Goal: Submit feedback/report problem: Submit feedback/report problem

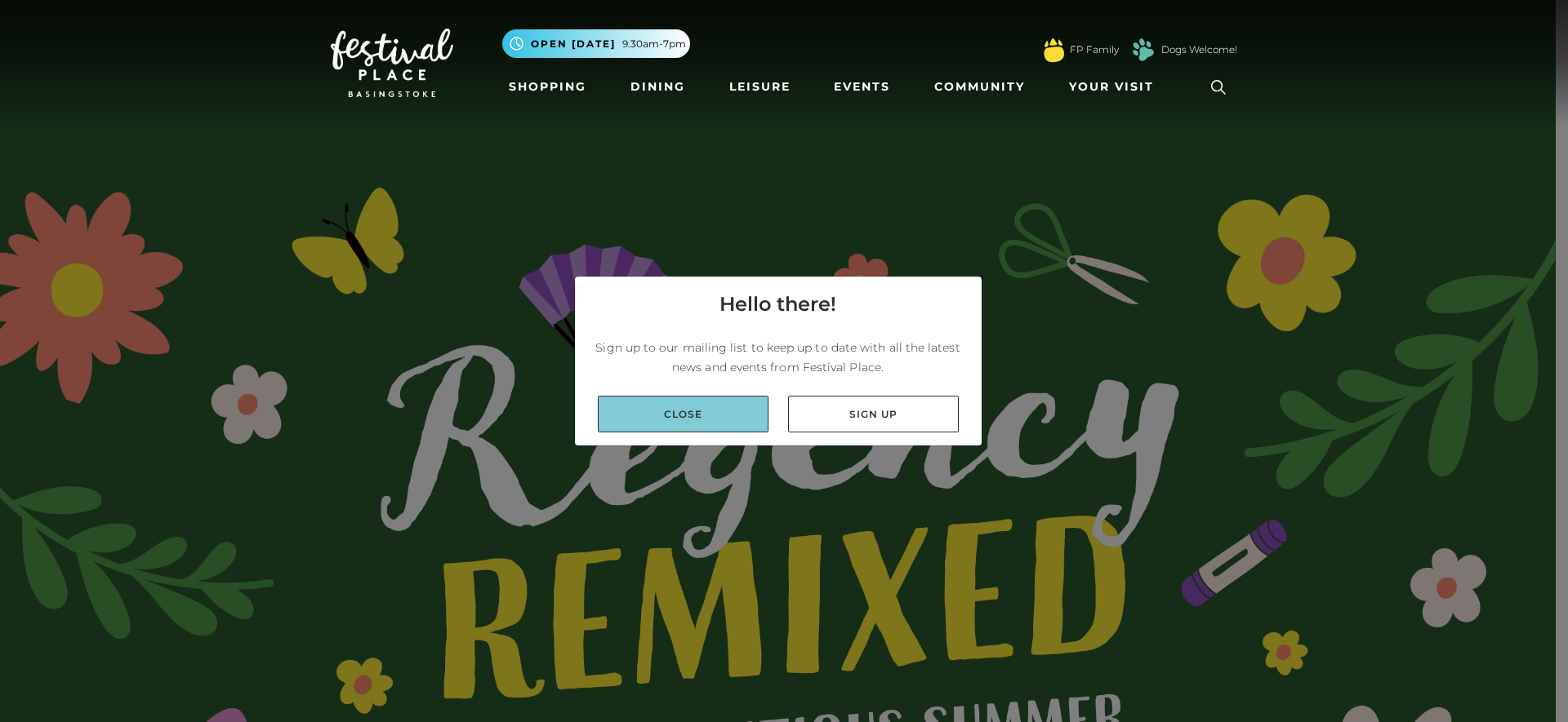
click at [697, 417] on link "Close" at bounding box center [682, 413] width 170 height 36
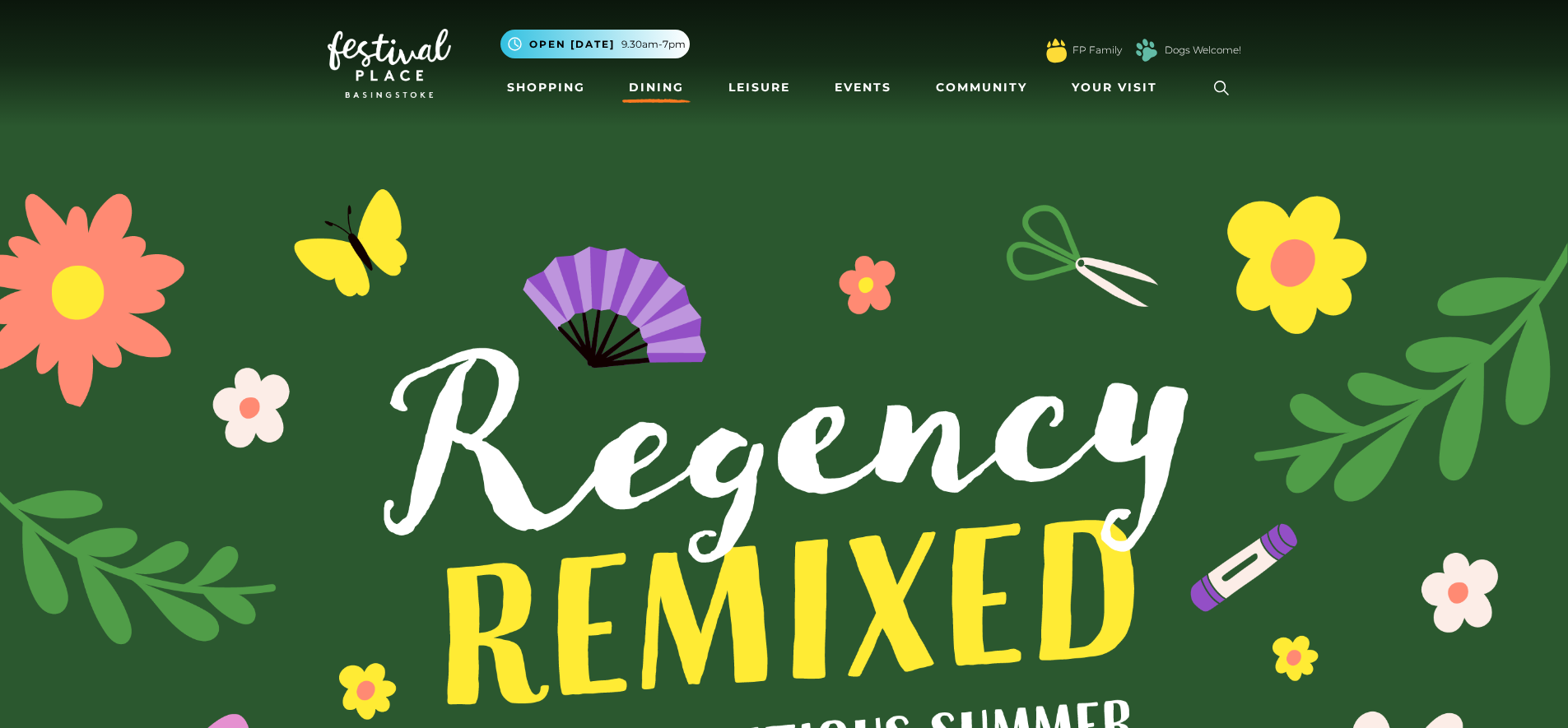
click at [645, 94] on link "Dining" at bounding box center [656, 87] width 68 height 31
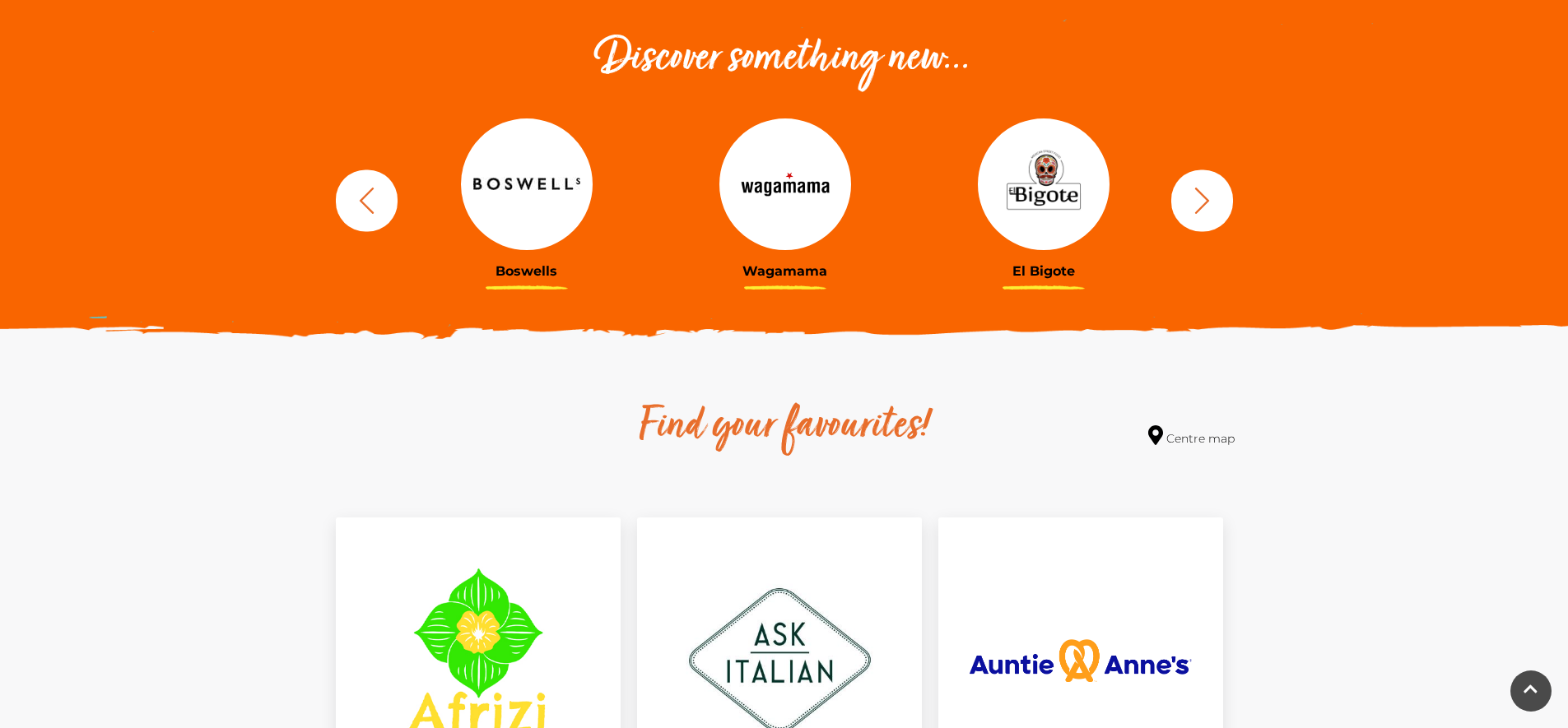
scroll to position [659, 0]
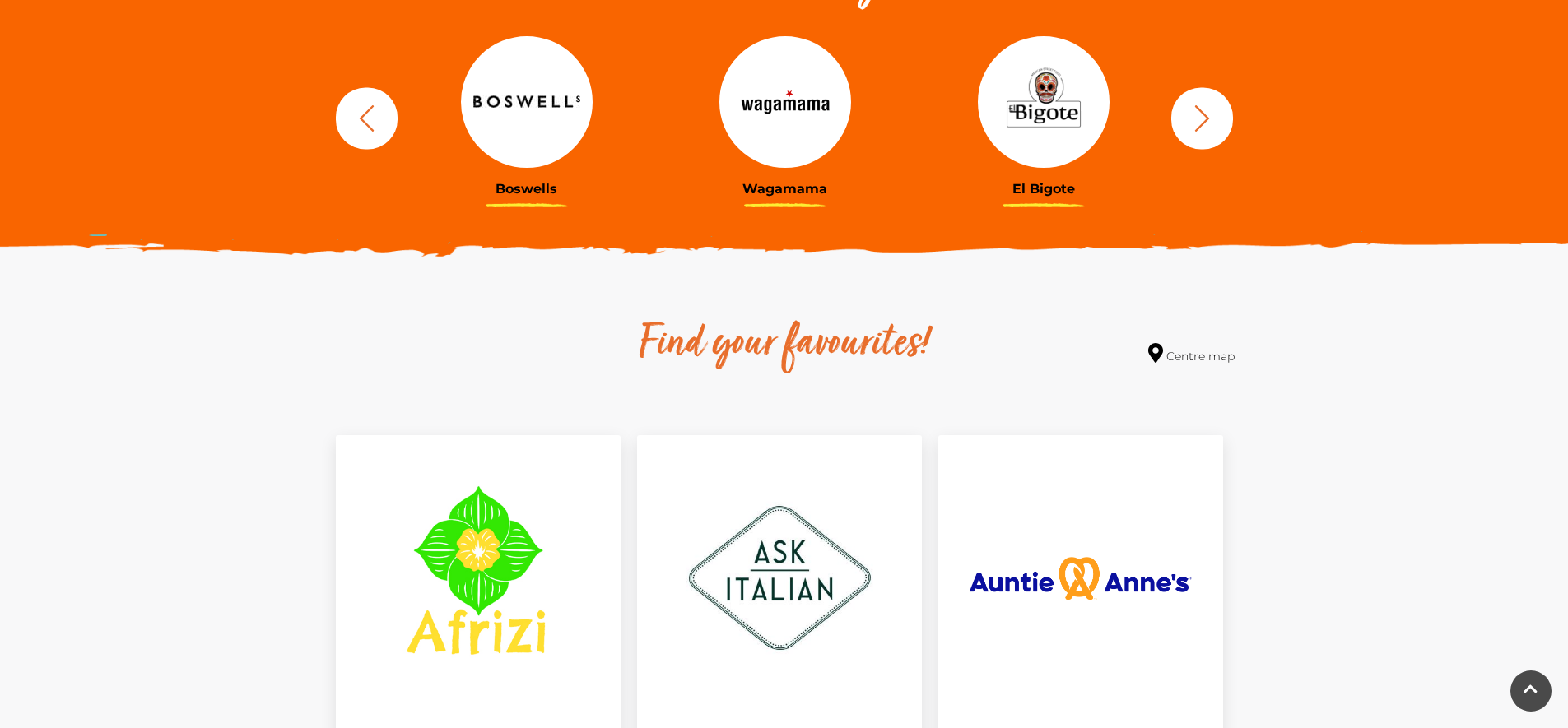
click at [1203, 123] on icon "button" at bounding box center [1202, 117] width 15 height 27
click at [1204, 123] on icon "button" at bounding box center [1202, 117] width 15 height 27
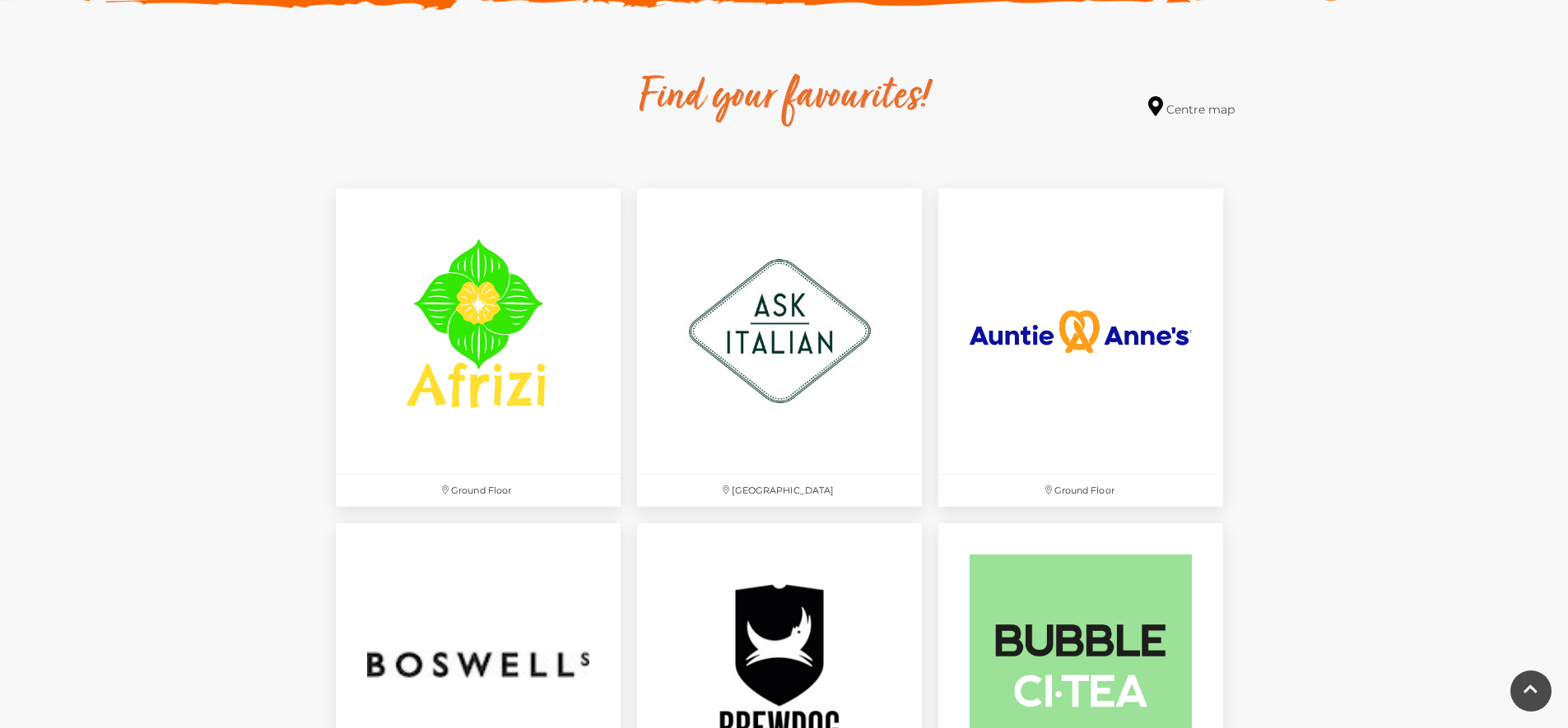
scroll to position [0, 0]
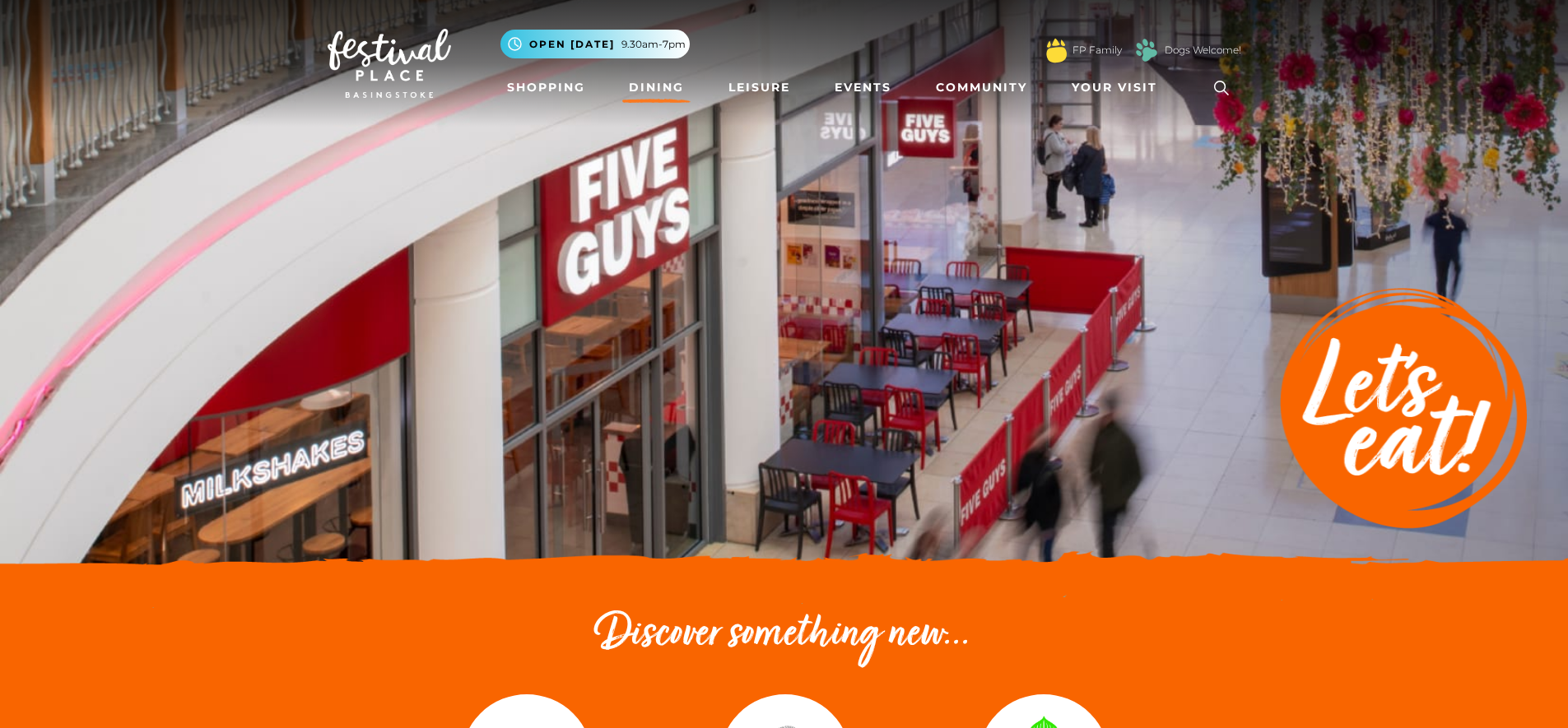
click at [1225, 88] on icon at bounding box center [1222, 87] width 25 height 25
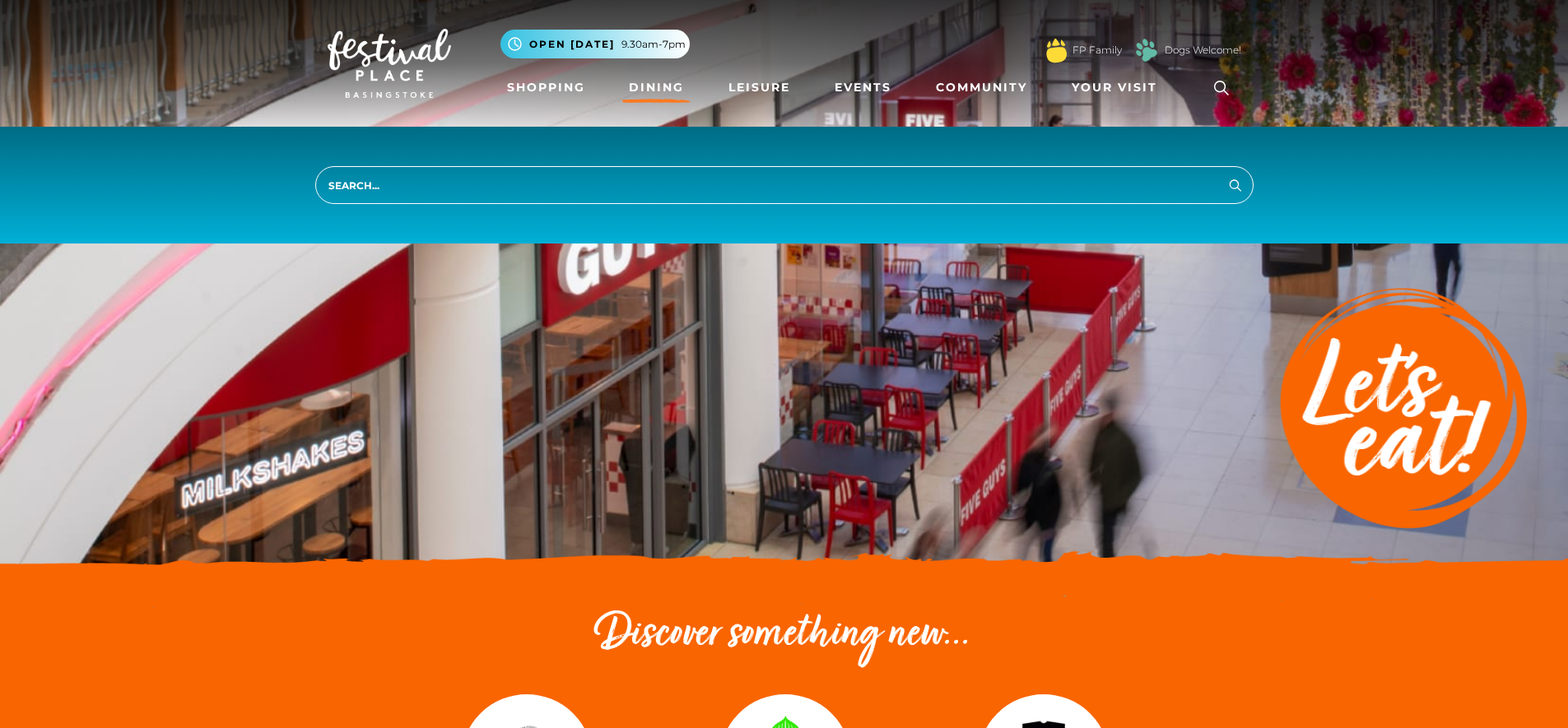
click at [875, 186] on input "search" at bounding box center [785, 185] width 939 height 38
type input "buffet"
click at [1226, 175] on button "Search" at bounding box center [1236, 184] width 20 height 21
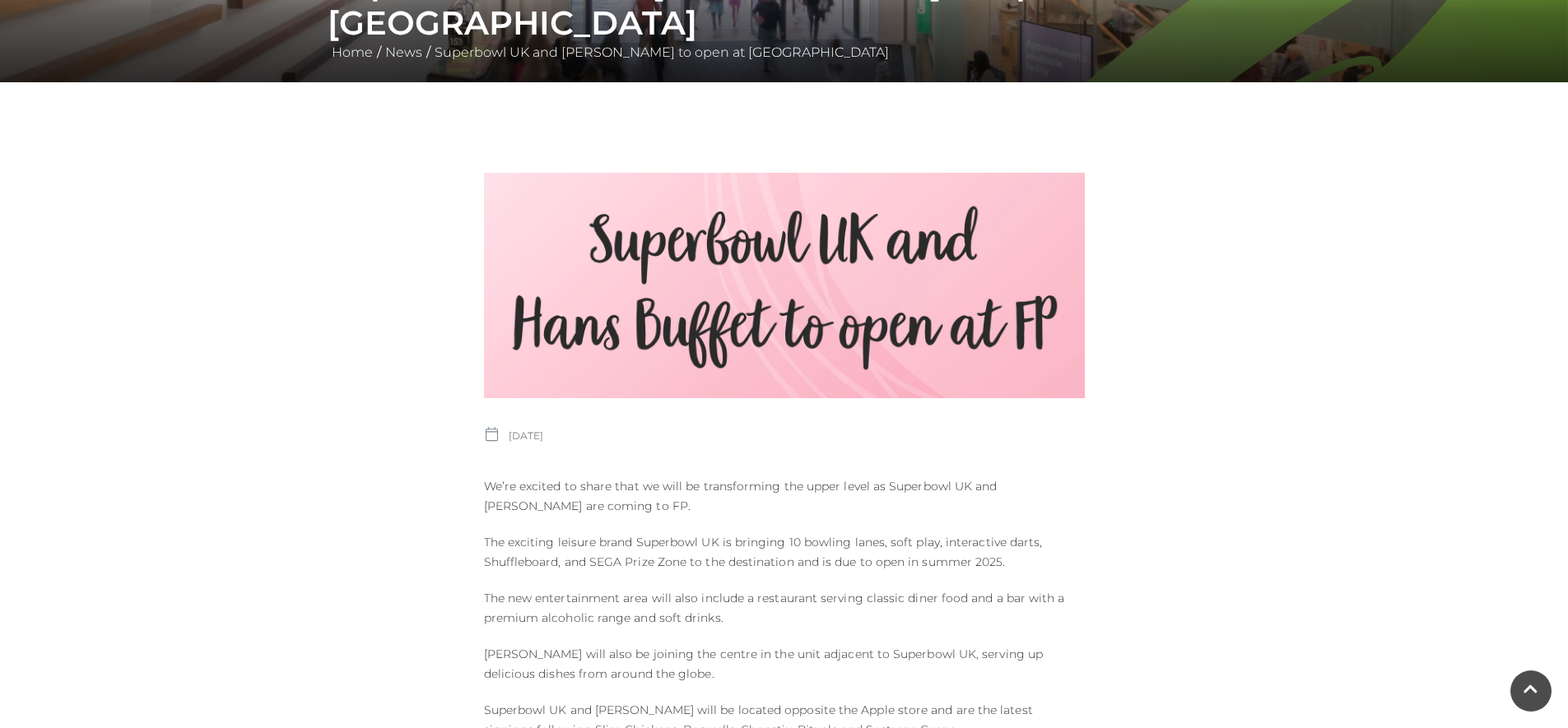
scroll to position [576, 0]
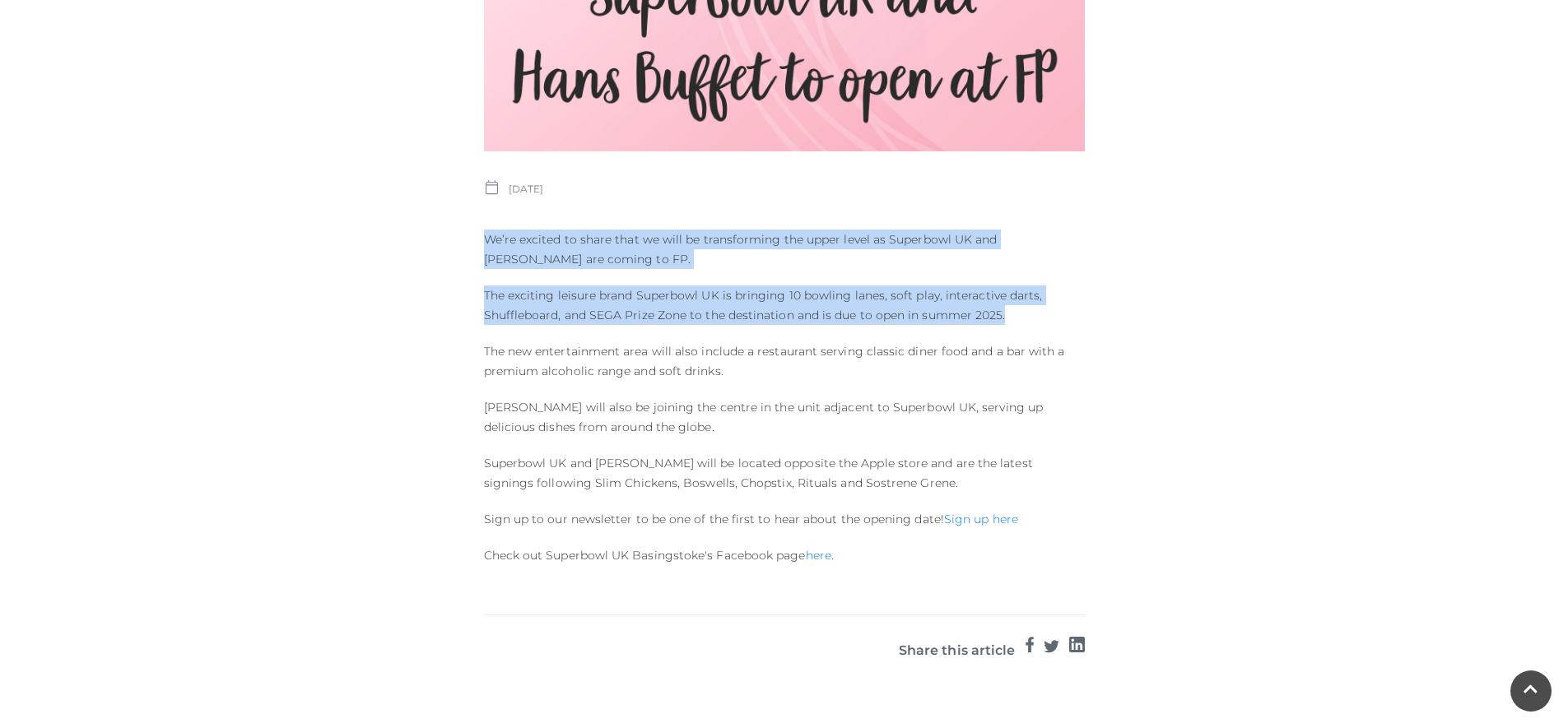
drag, startPoint x: 485, startPoint y: 225, endPoint x: 1068, endPoint y: 307, distance: 588.7
click at [1068, 307] on div "Published on: 26 SEPTEMBER 2024 We’re excited to share that we will be transfor…" at bounding box center [784, 241] width 625 height 680
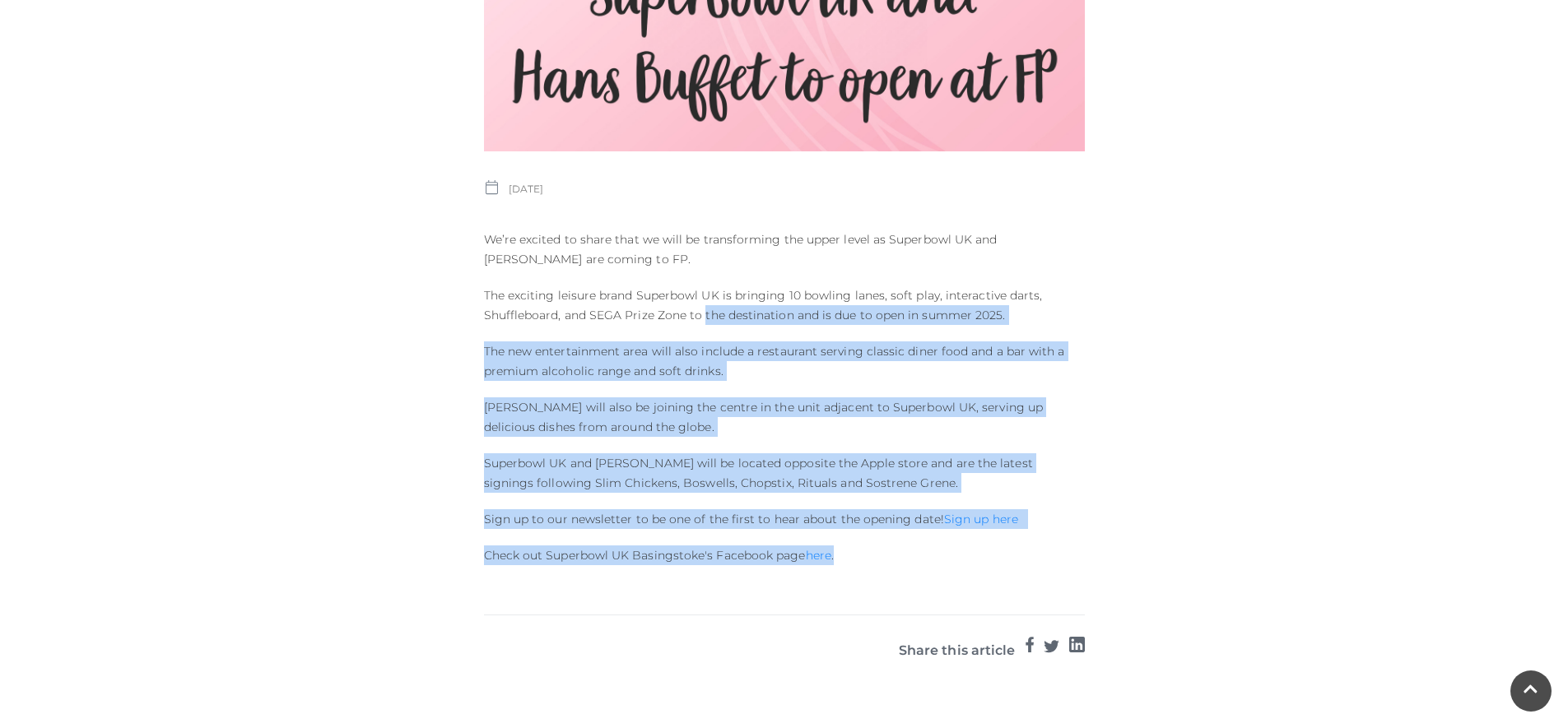
drag, startPoint x: 982, startPoint y: 568, endPoint x: 688, endPoint y: 304, distance: 395.1
click at [701, 314] on div "Published on: 26 SEPTEMBER 2024 We’re excited to share that we will be transfor…" at bounding box center [784, 241] width 625 height 680
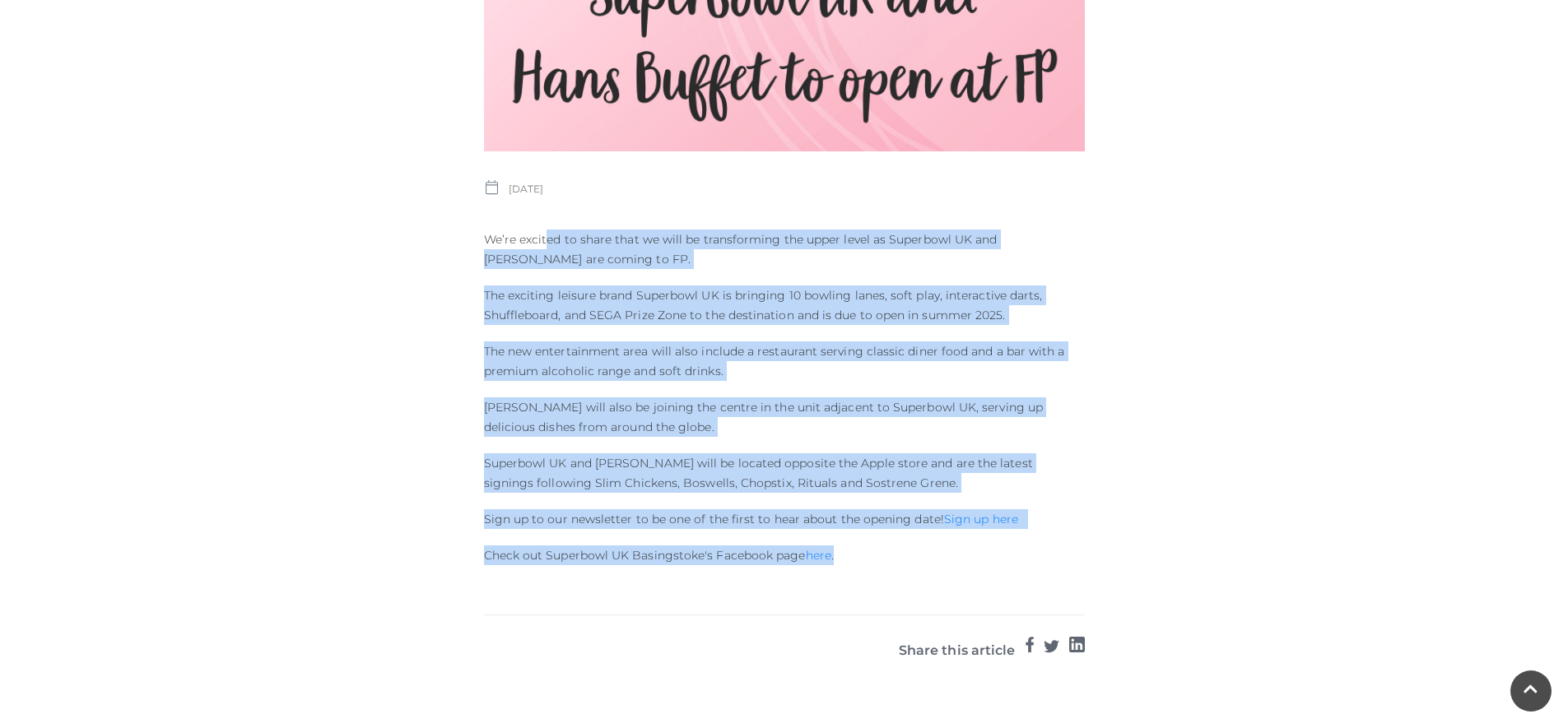
drag, startPoint x: 546, startPoint y: 242, endPoint x: 1091, endPoint y: 554, distance: 628.0
click at [1051, 548] on div "Published on: 26 SEPTEMBER 2024 We’re excited to share that we will be transfor…" at bounding box center [784, 241] width 625 height 680
click at [1252, 561] on div "Published on: 26 SEPTEMBER 2024 We’re excited to share that we will be transfor…" at bounding box center [785, 281] width 939 height 761
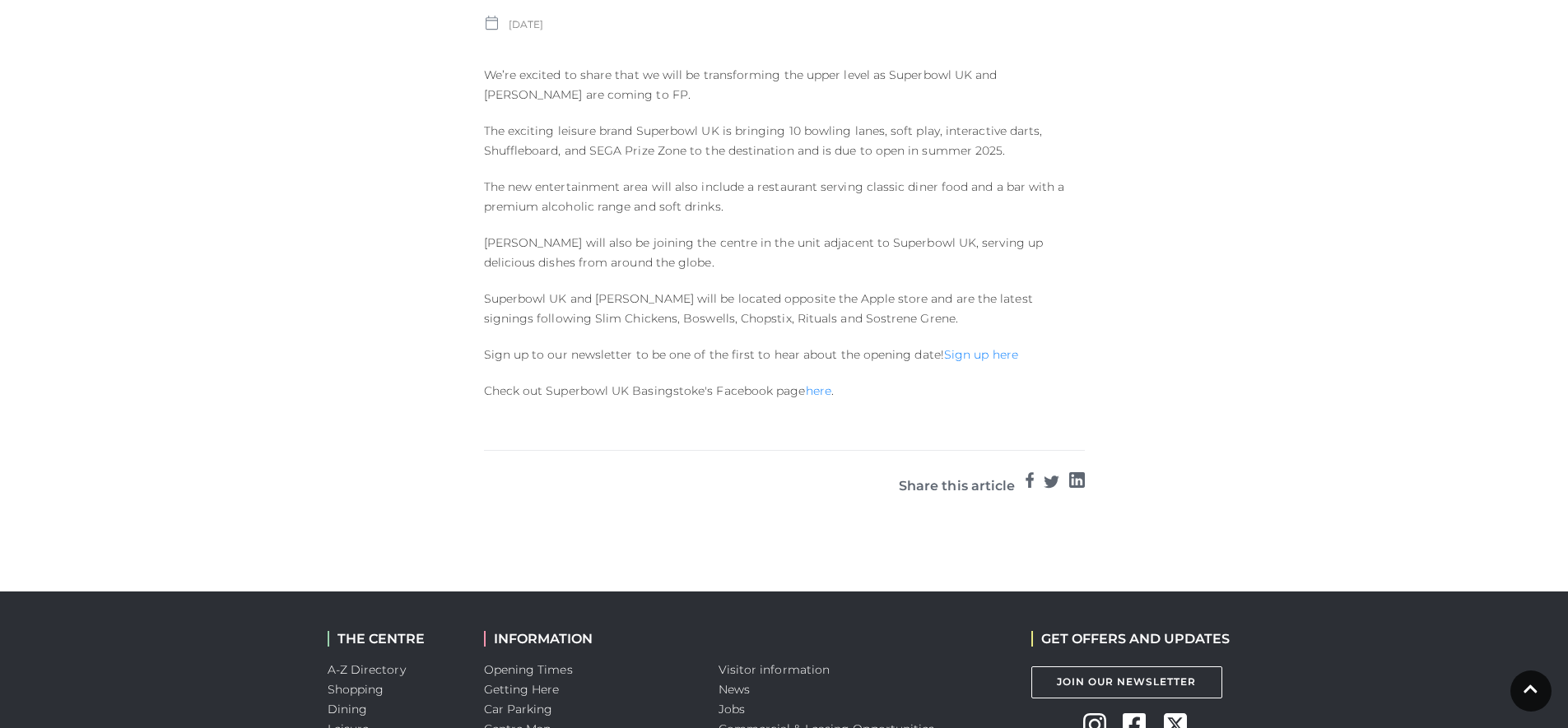
scroll to position [976, 0]
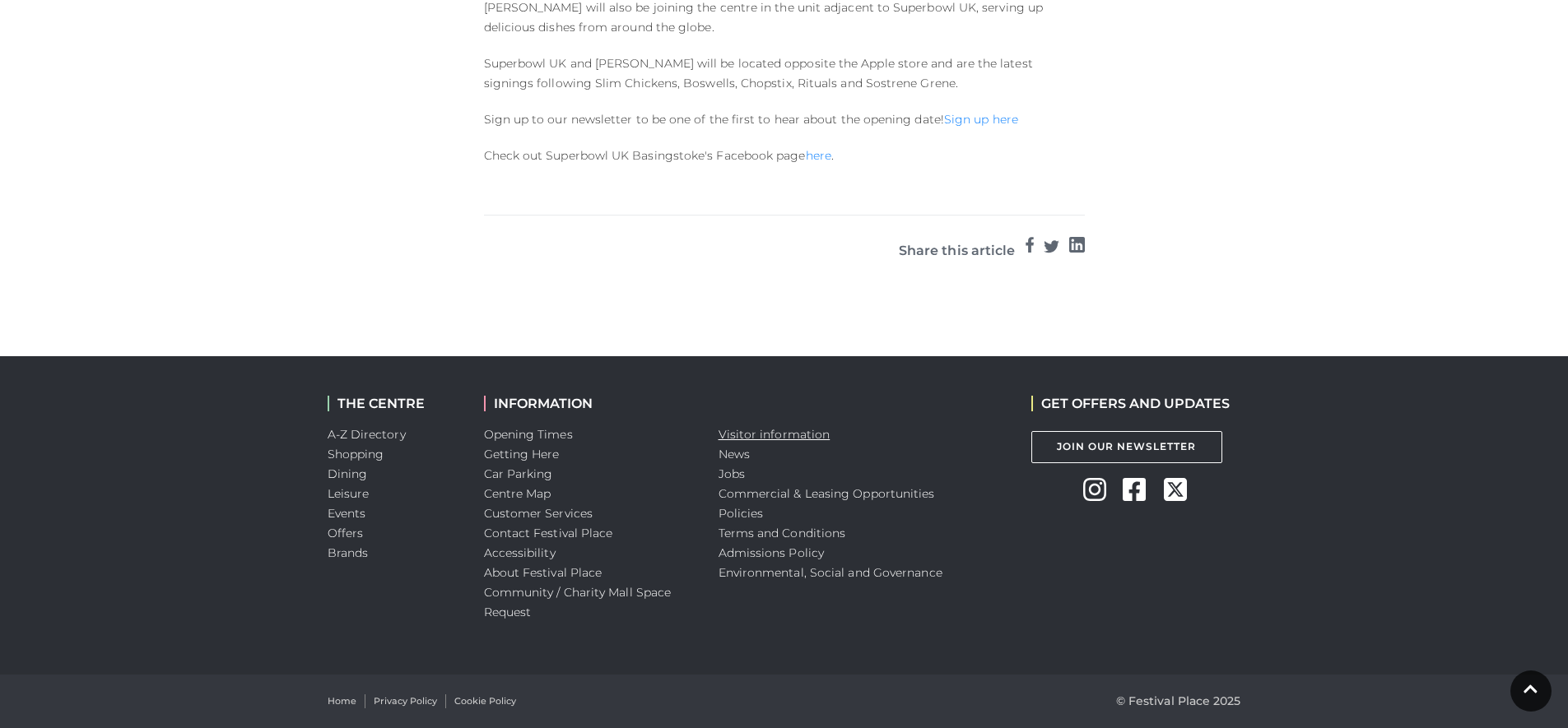
click at [760, 433] on link "Visitor information" at bounding box center [774, 434] width 112 height 15
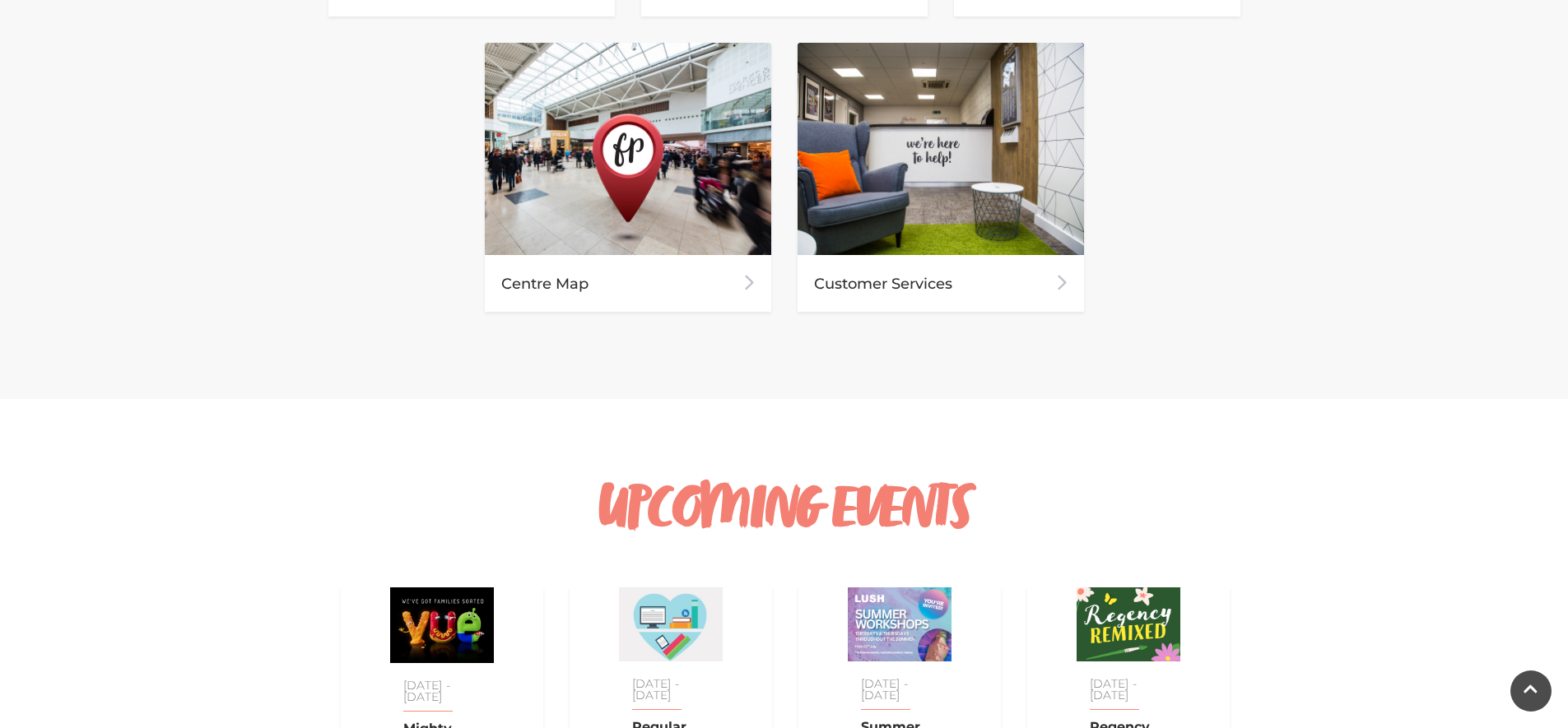
scroll to position [987, 0]
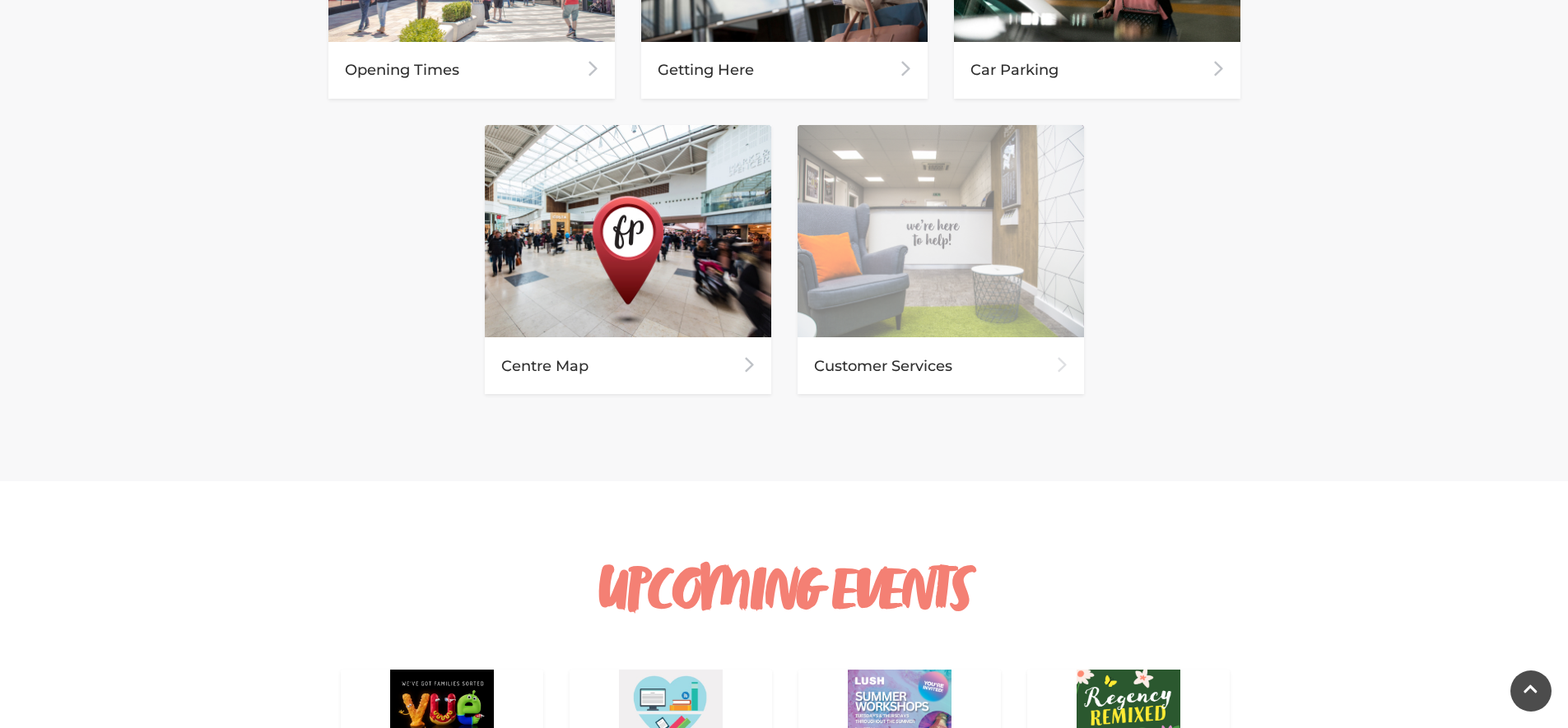
click at [912, 340] on div "Customer Services" at bounding box center [941, 365] width 287 height 57
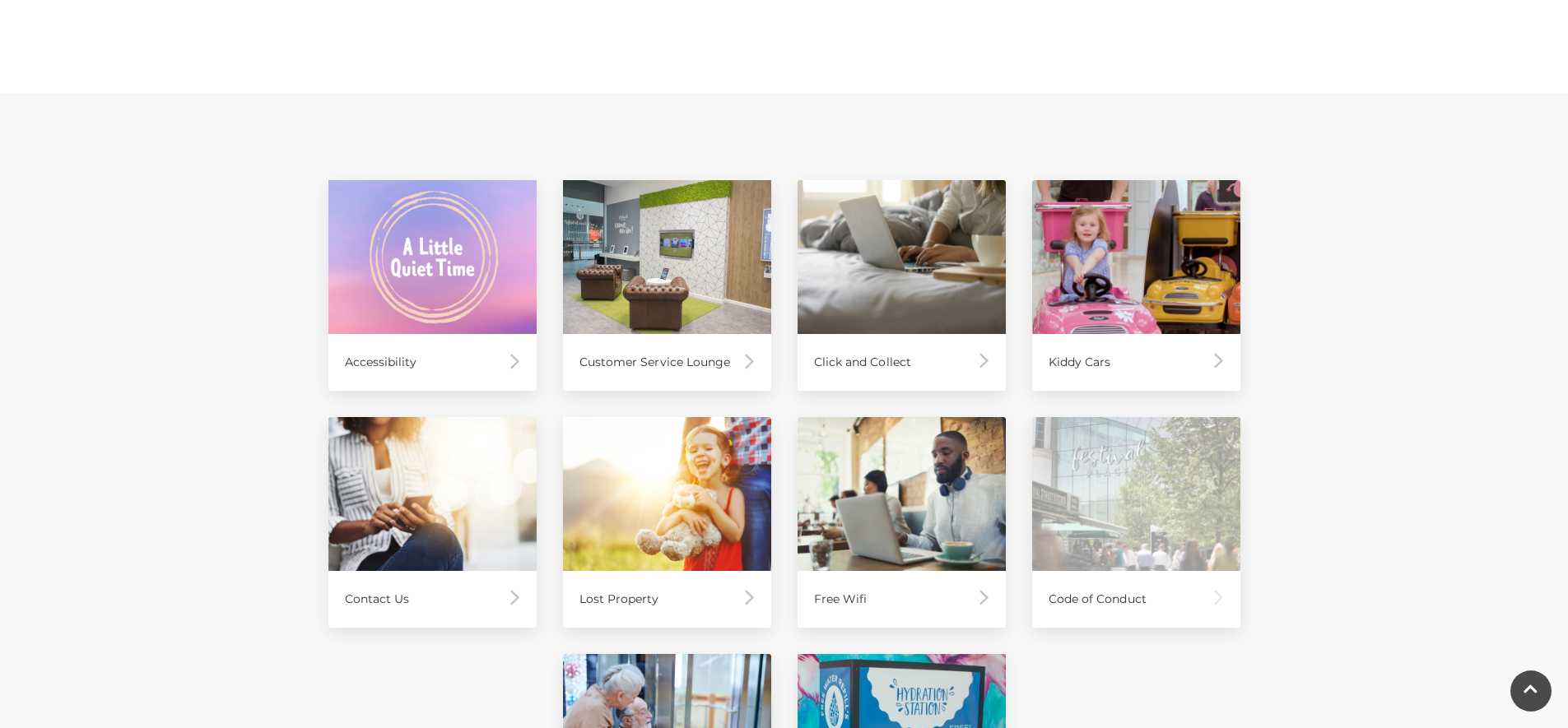
scroll to position [593, 0]
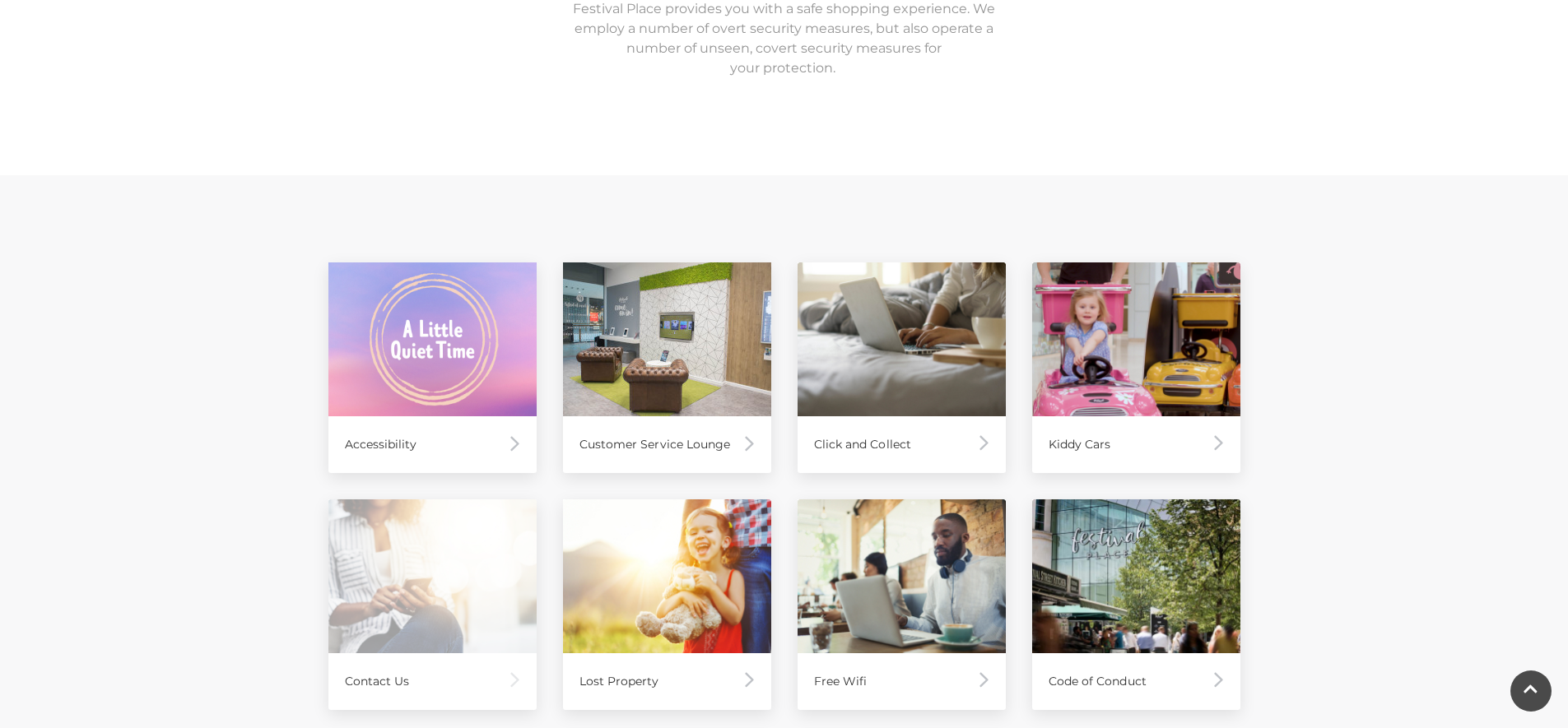
click at [346, 589] on img at bounding box center [433, 576] width 208 height 154
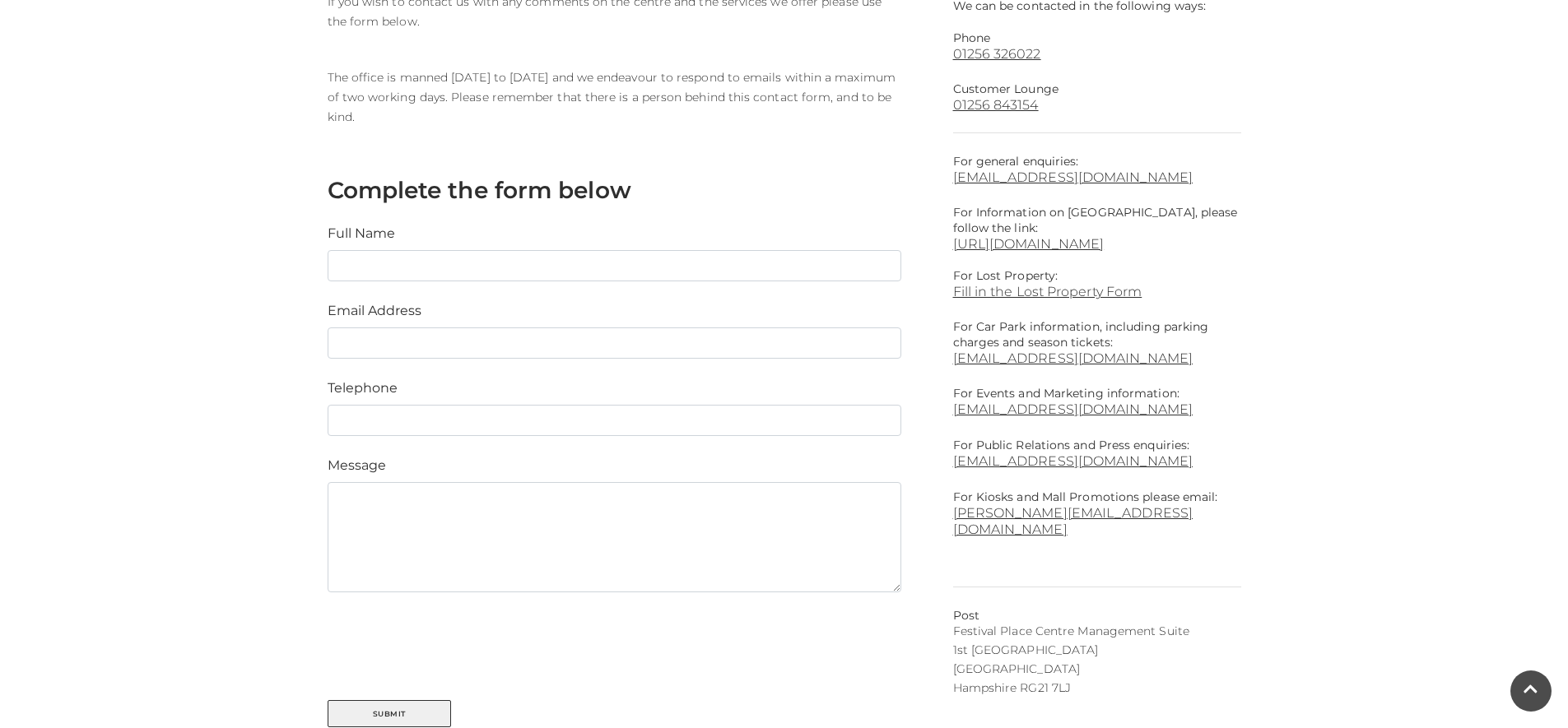
scroll to position [576, 0]
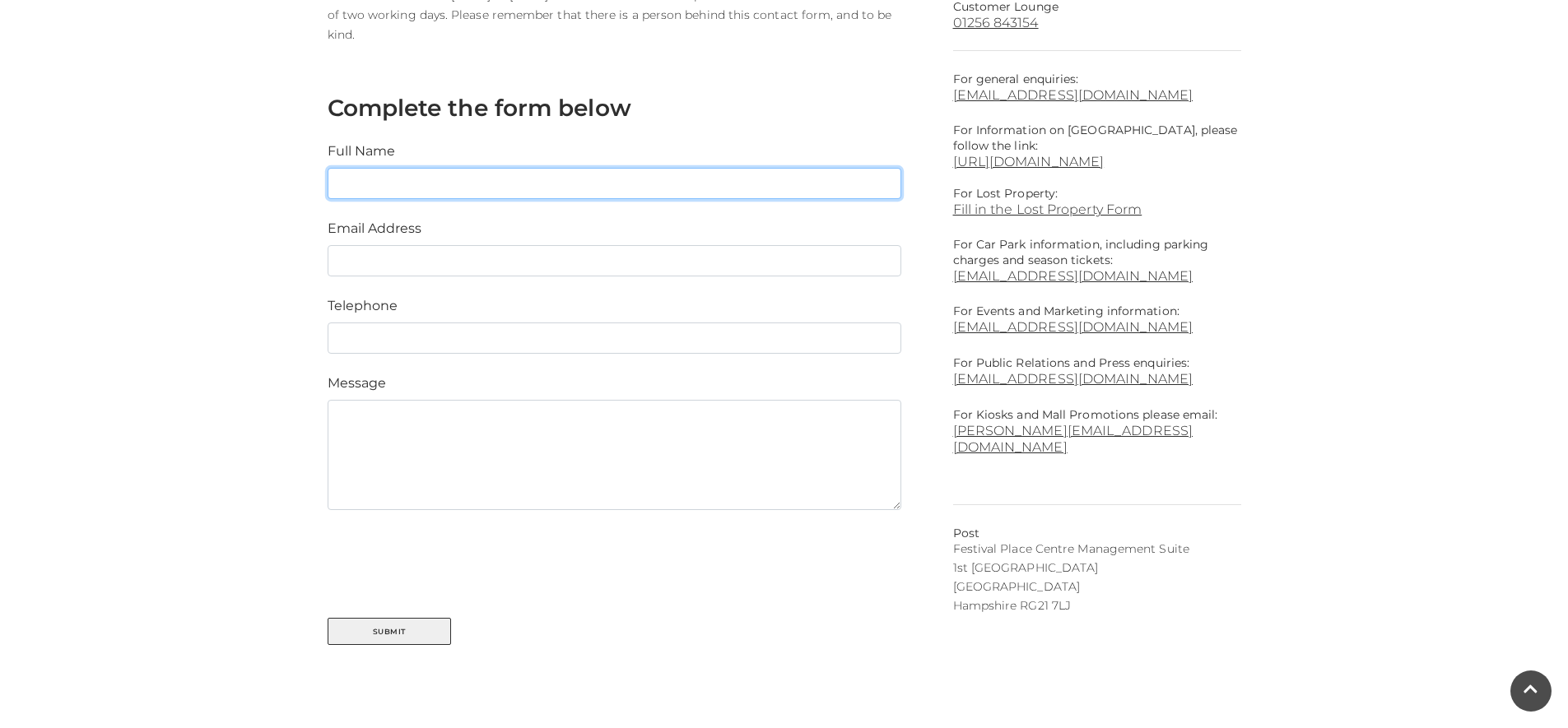
click at [537, 191] on input "text" at bounding box center [614, 183] width 574 height 32
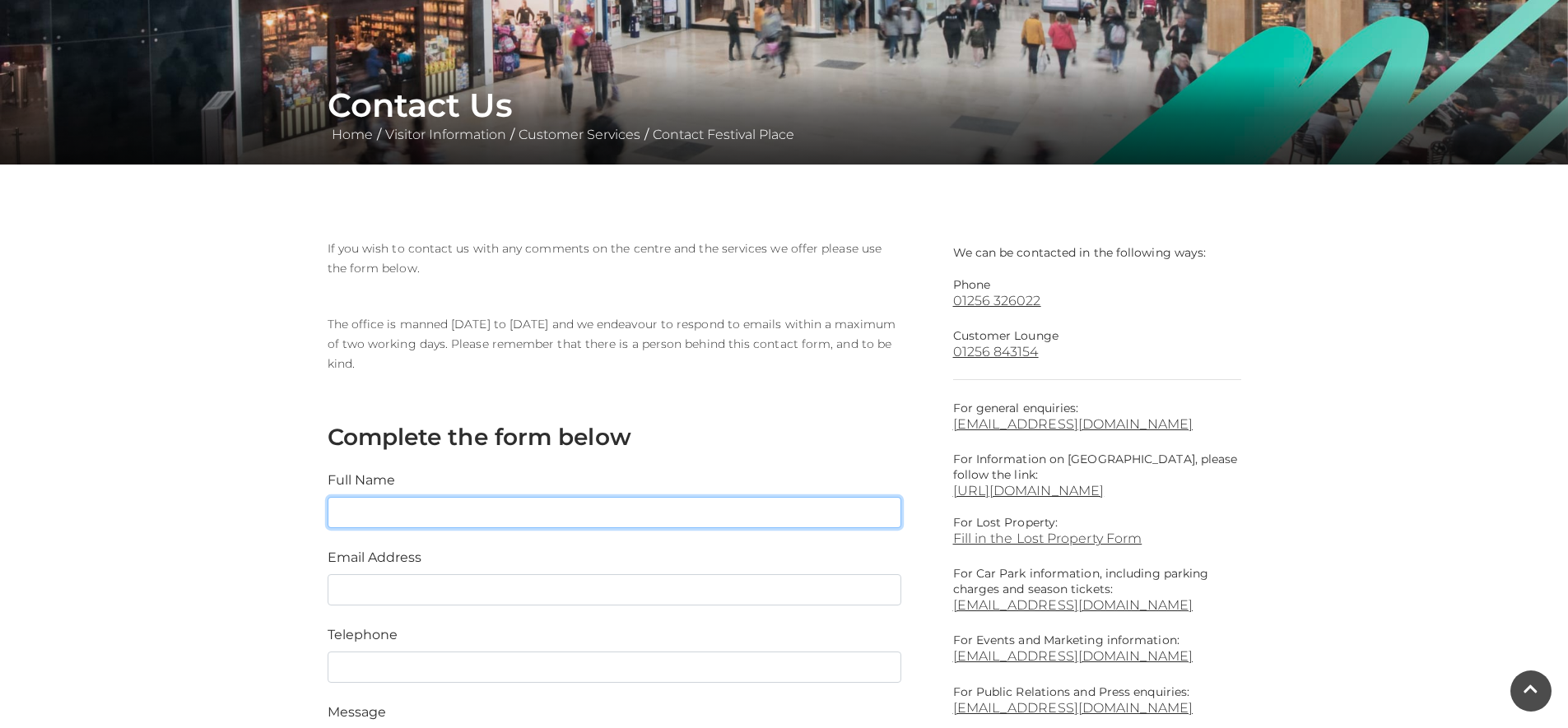
click at [658, 502] on input "text" at bounding box center [614, 513] width 574 height 32
type input "[PERSON_NAME]"
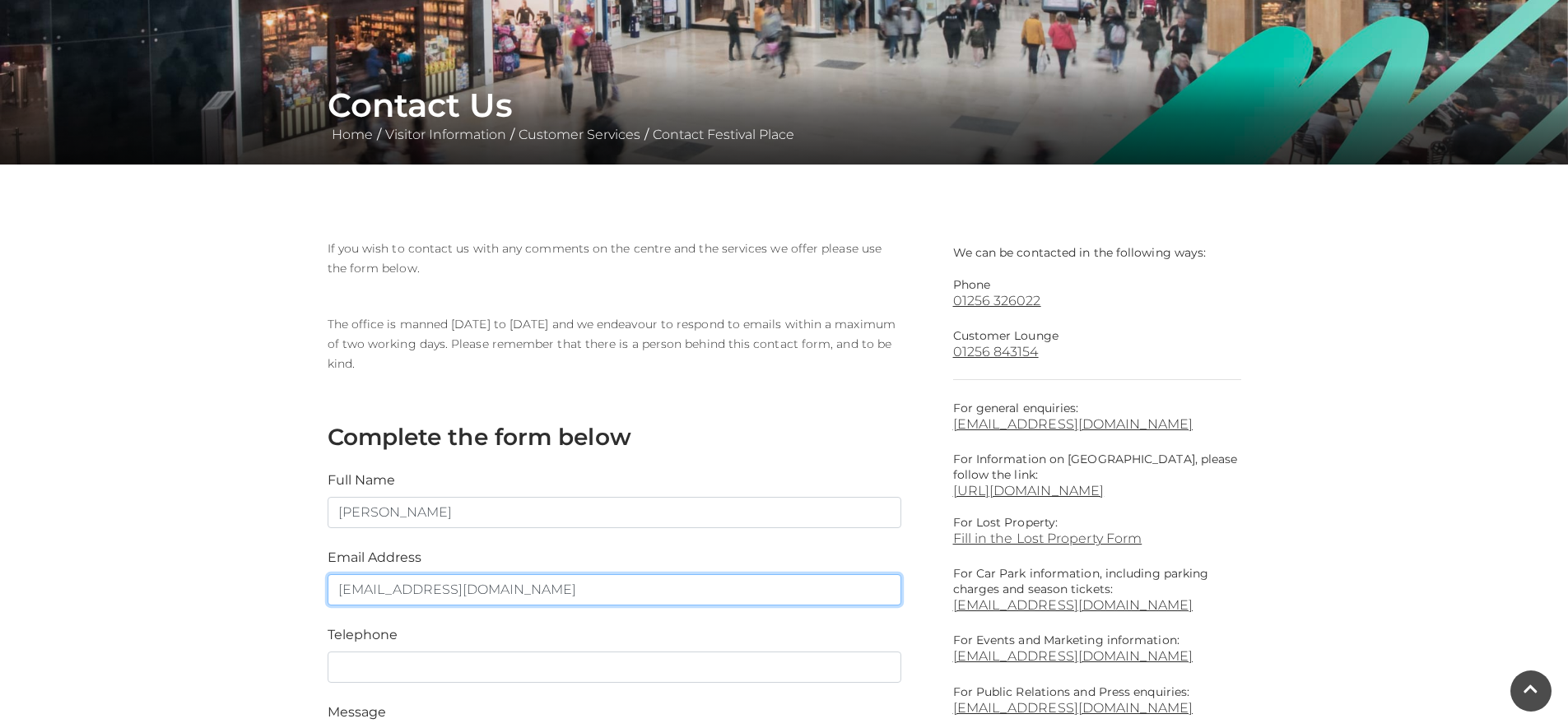
type input "[EMAIL_ADDRESS][DOMAIN_NAME]"
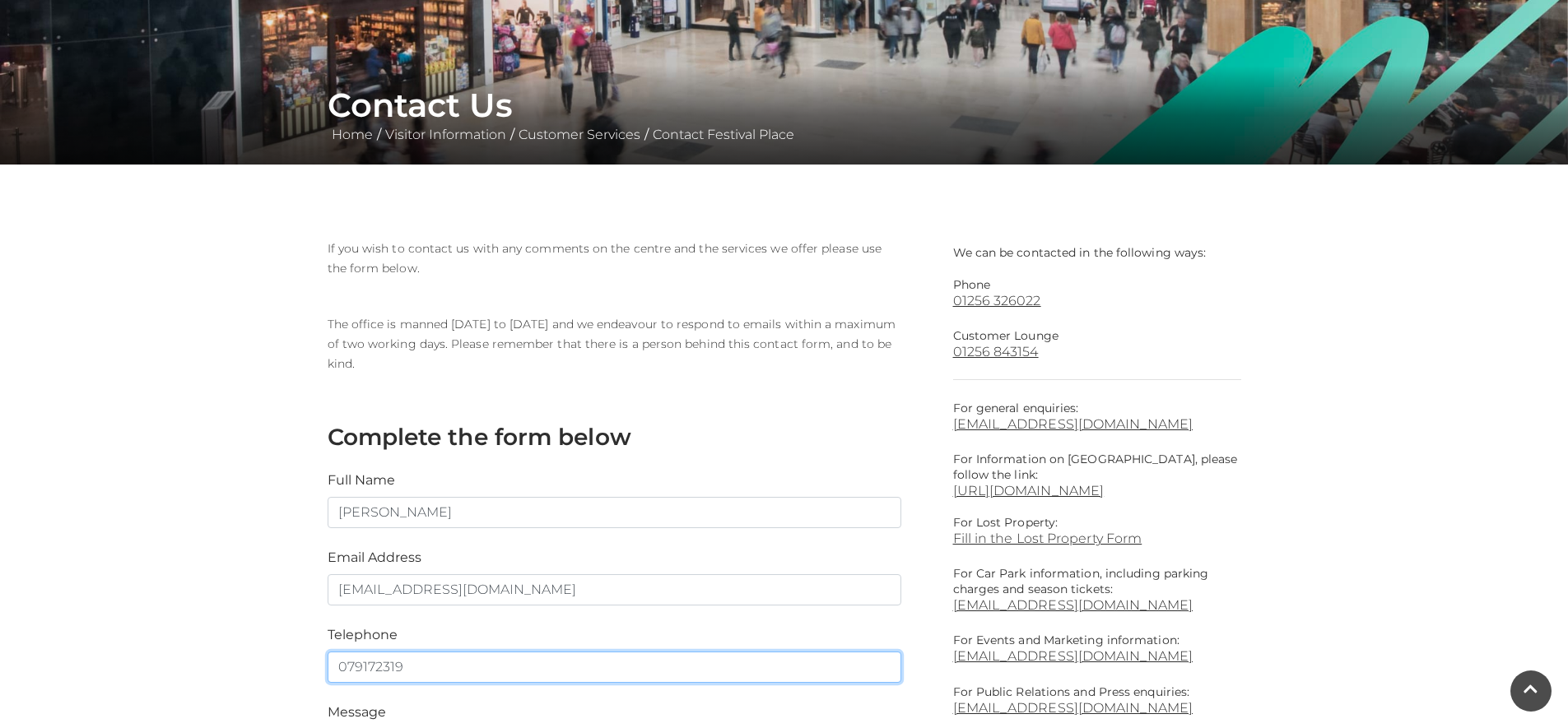
click at [430, 670] on input "079172319" at bounding box center [614, 667] width 574 height 32
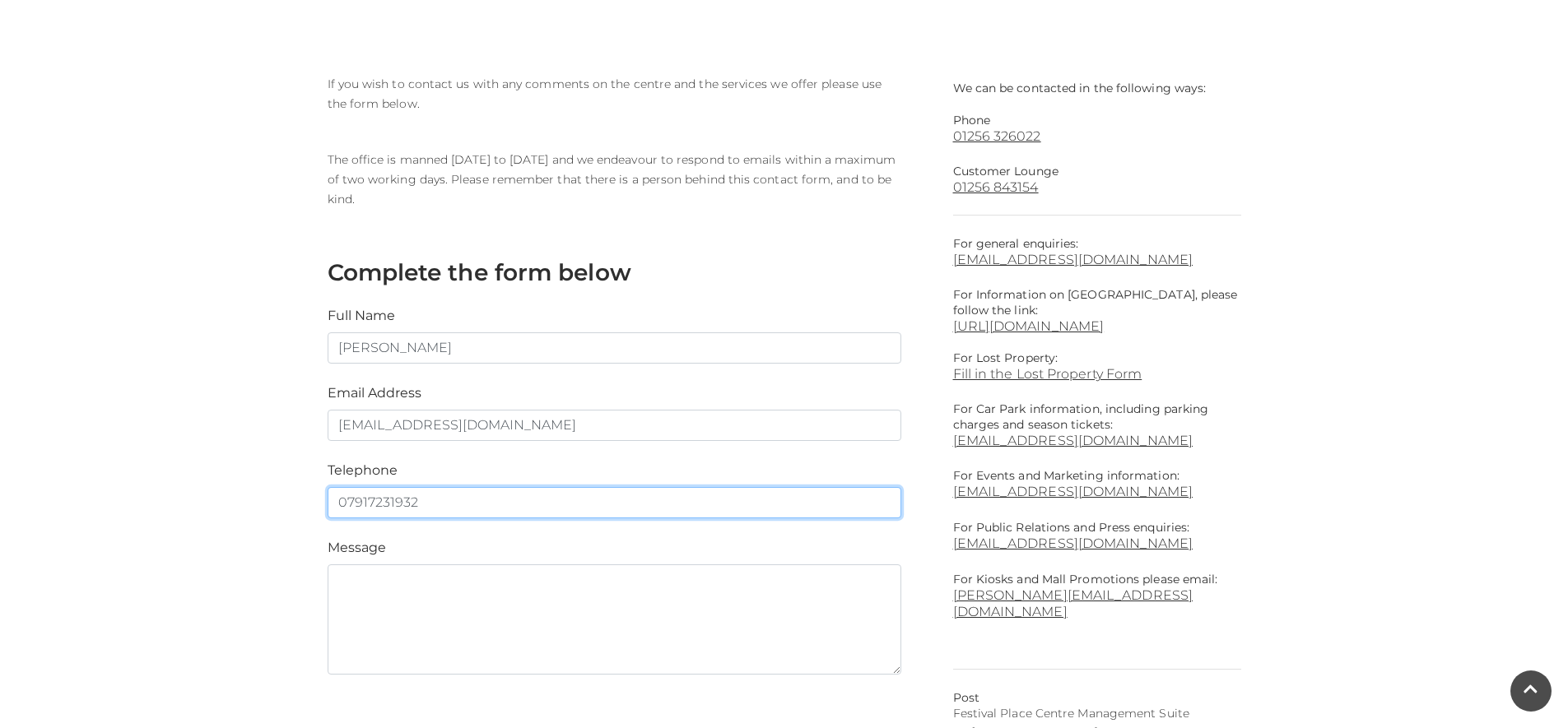
scroll to position [494, 0]
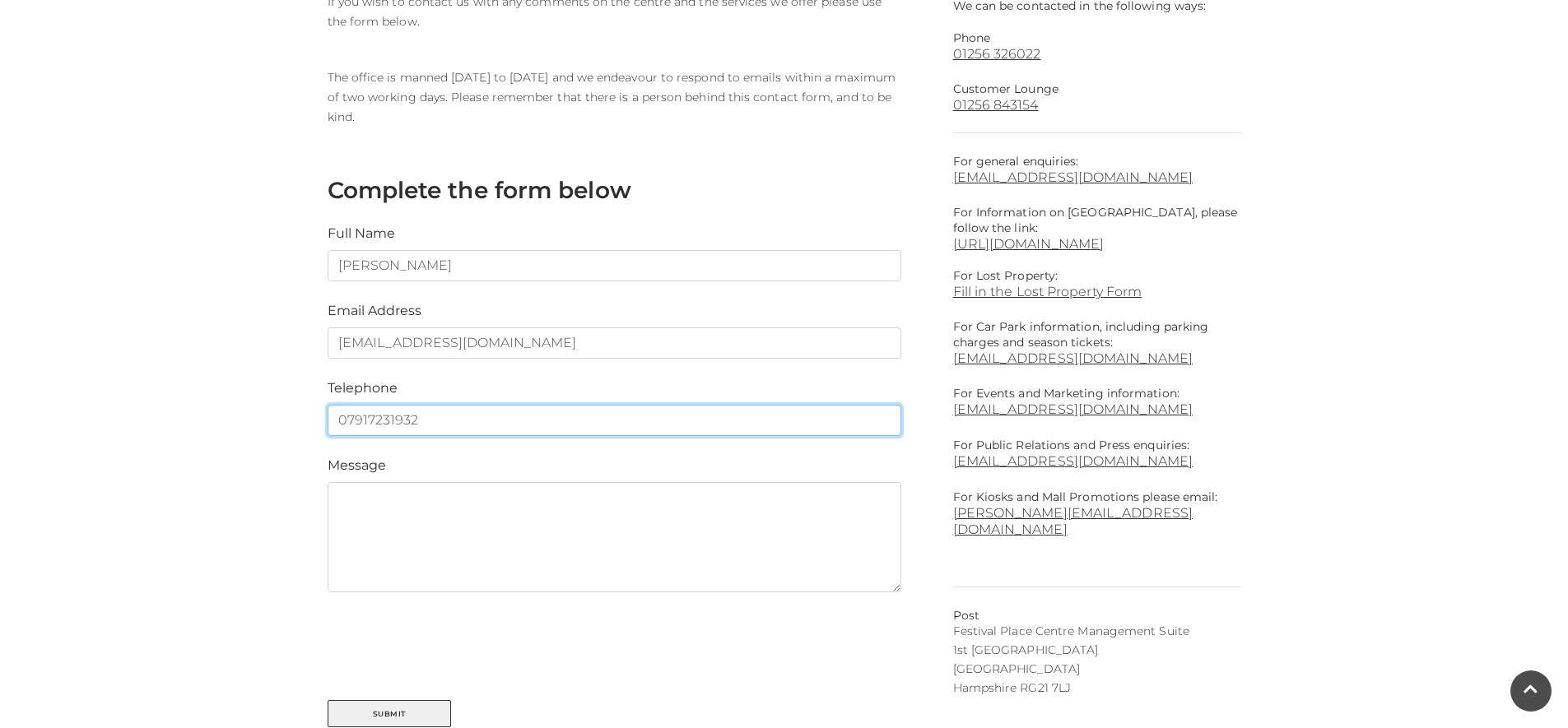
type input "07917231932"
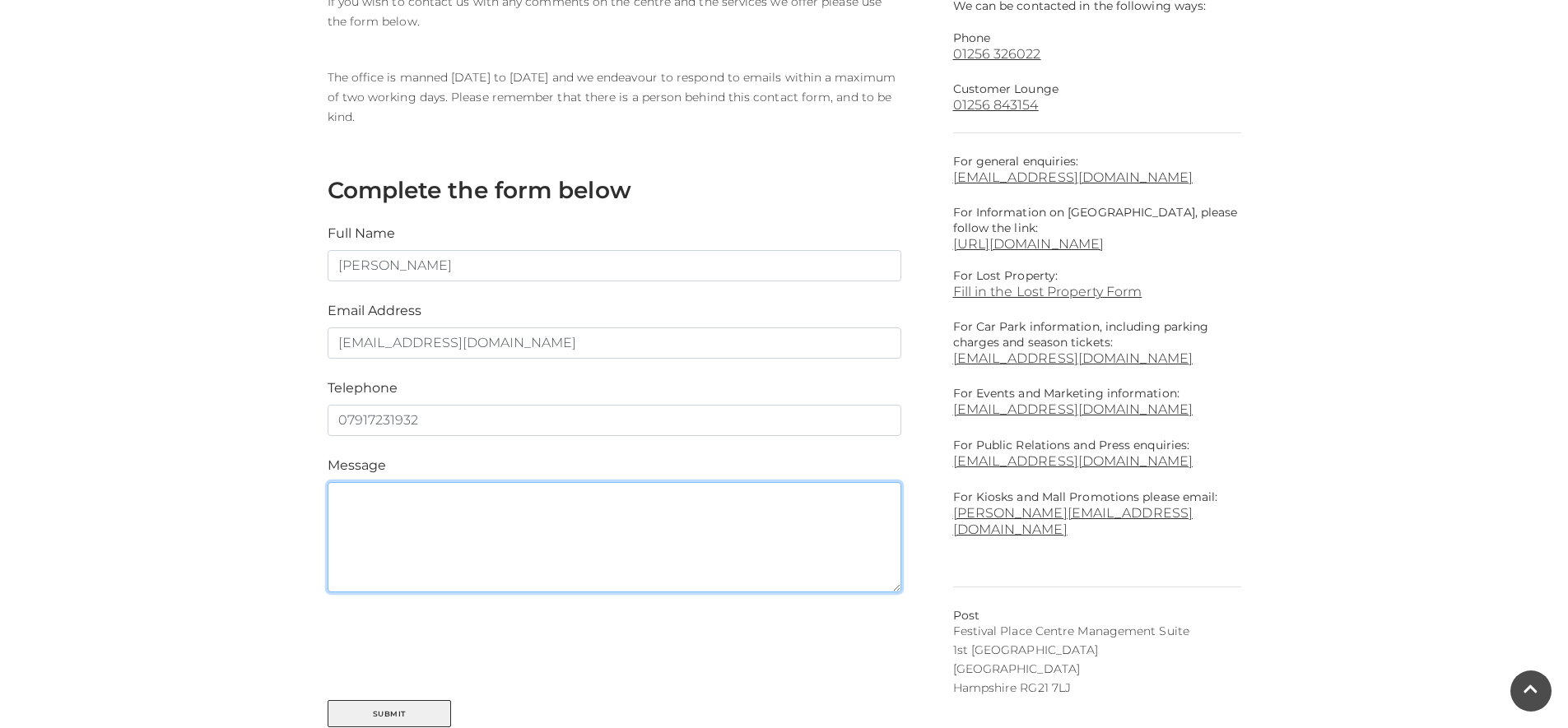
click at [484, 511] on textarea at bounding box center [614, 537] width 574 height 110
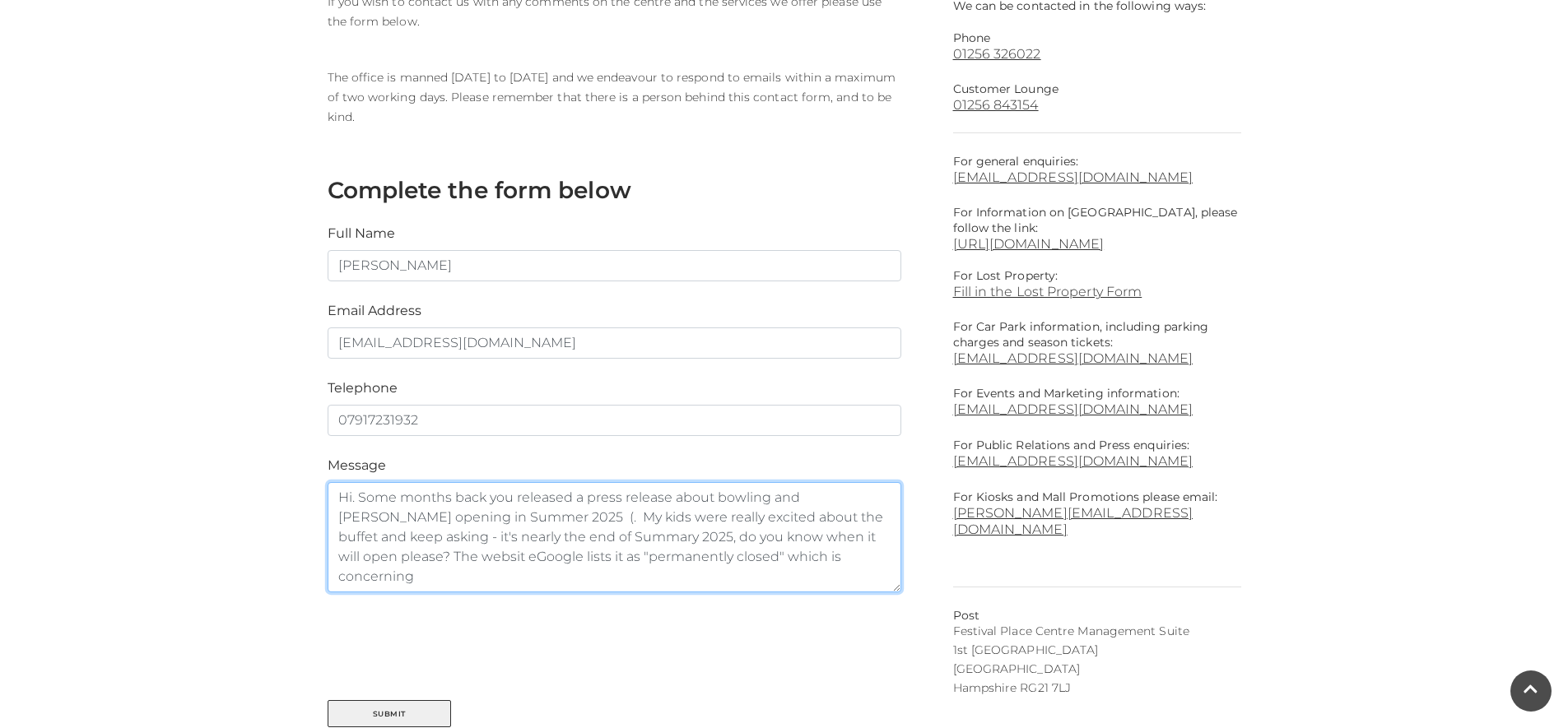
paste textarea "https://www.festivalplace.co.uk/news/articles/superbowl-uk-and-hans-buffet-to-o…"
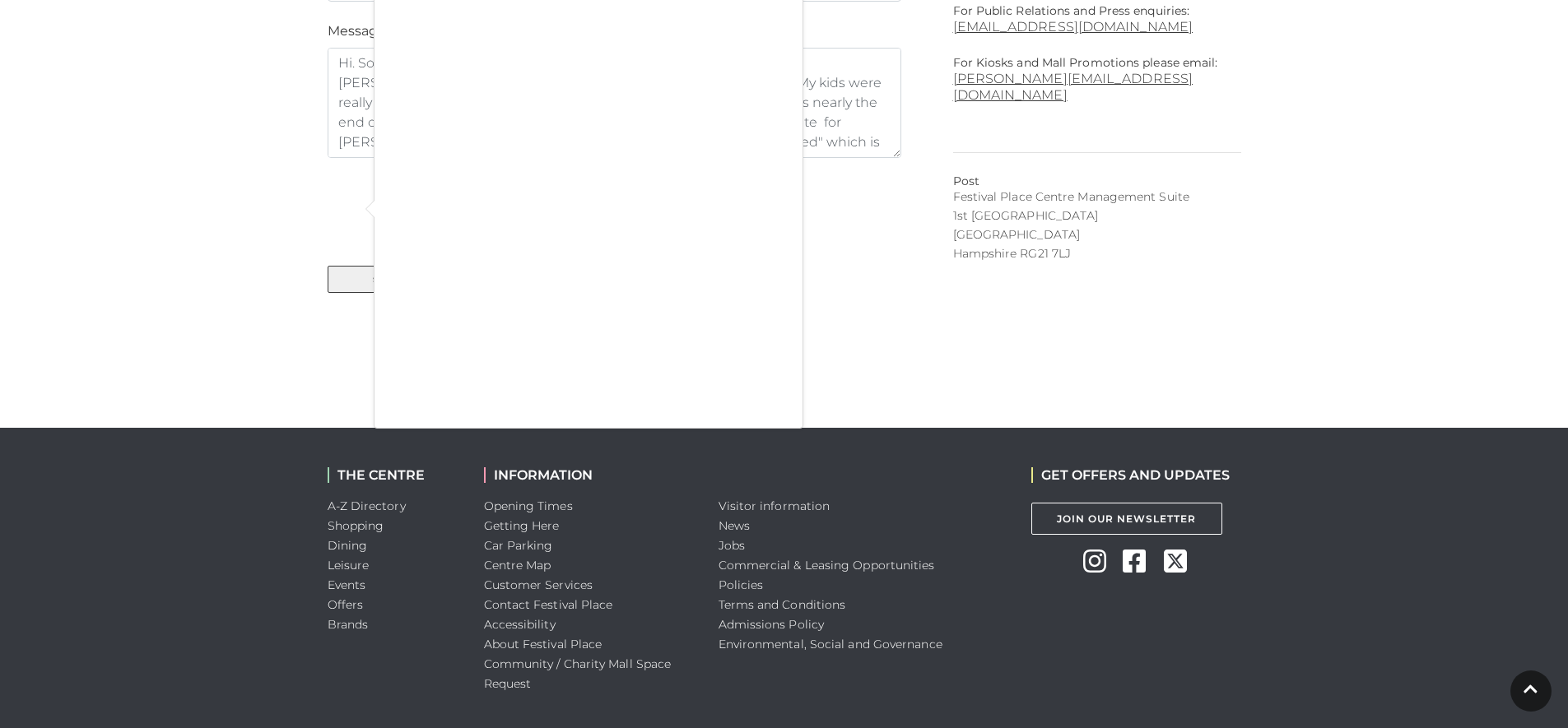
scroll to position [764, 0]
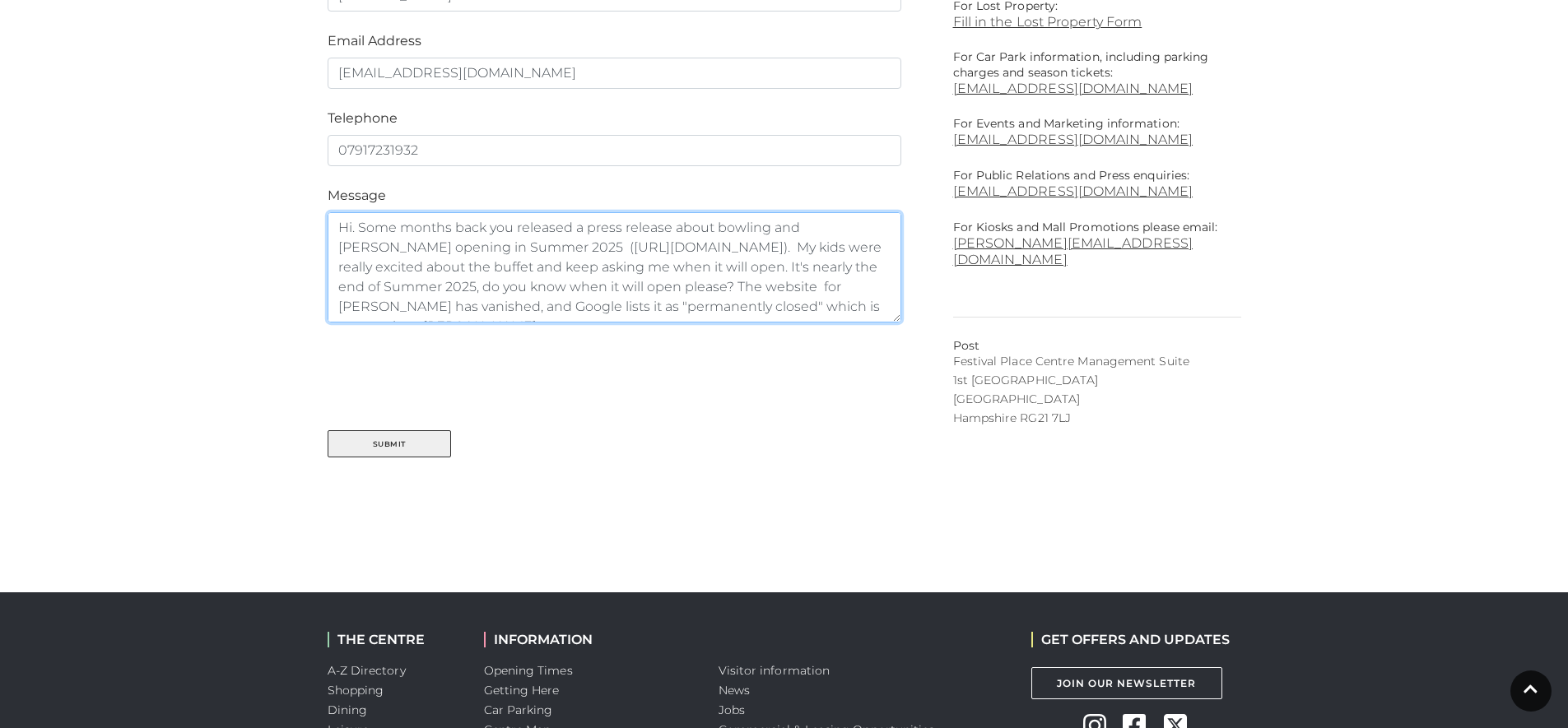
drag, startPoint x: 631, startPoint y: 268, endPoint x: 517, endPoint y: 247, distance: 115.9
click at [517, 247] on textarea "Hi. Some months back you released a press release about bowling and Hans buffet…" at bounding box center [614, 267] width 574 height 110
click at [714, 277] on textarea "Hi. Some months back you released a press release about bowling and Hans buffet…" at bounding box center [614, 267] width 574 height 110
click at [790, 289] on textarea "Hi. Some months back you released a press release about bowling and Hans buffet…" at bounding box center [614, 267] width 574 height 110
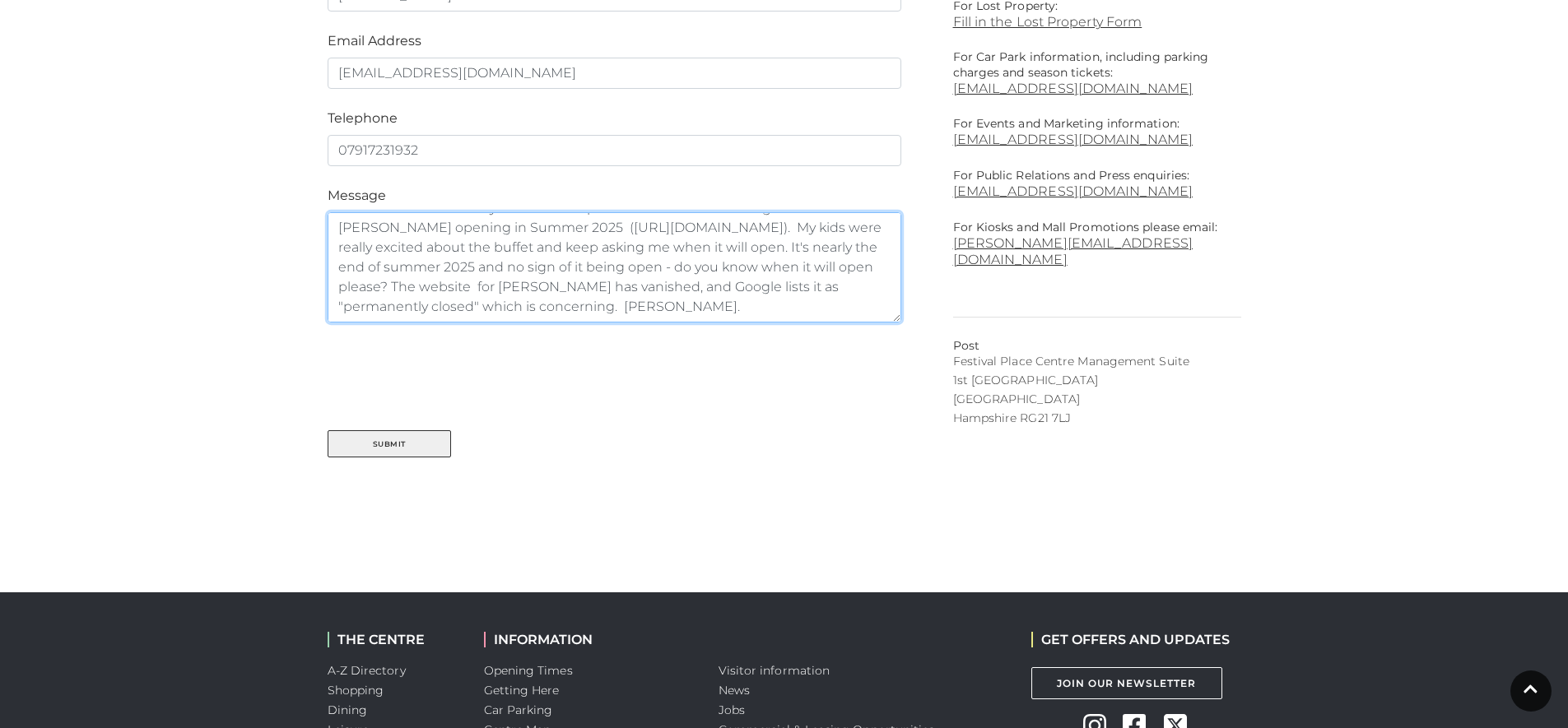
click at [394, 289] on textarea "Hi. Some months back you released a press release about bowling and Hans buffet…" at bounding box center [614, 267] width 574 height 110
click at [553, 270] on textarea "Hi. Some months back you released a press release about bowling and Hans buffet…" at bounding box center [614, 267] width 574 height 110
click at [655, 283] on textarea "Hi. Some months back you released a press release about bowling and Hans buffet…" at bounding box center [614, 267] width 574 height 110
type textarea "Hi. Some months back you released a press release about bowling and Hans buffet…"
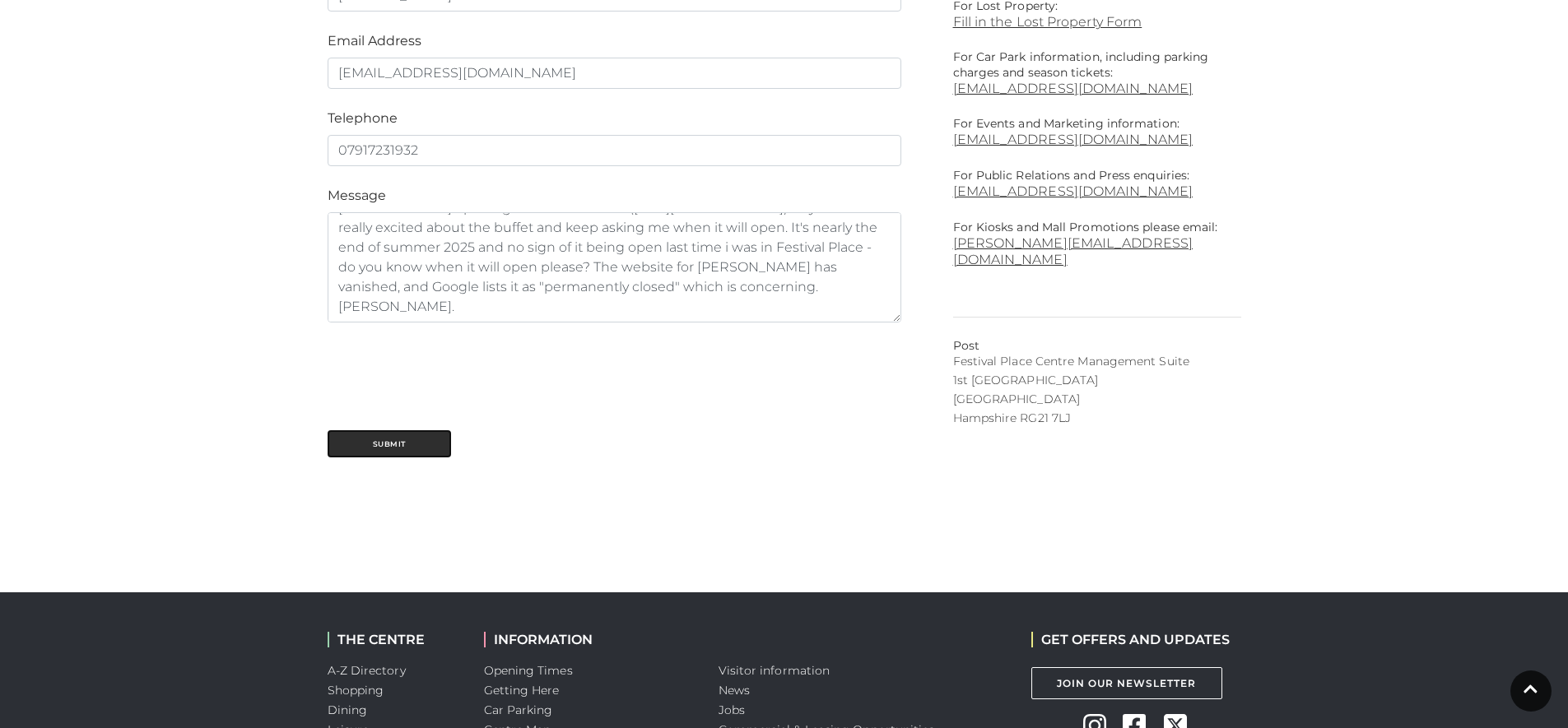
click at [388, 443] on button "Submit" at bounding box center [389, 443] width 123 height 27
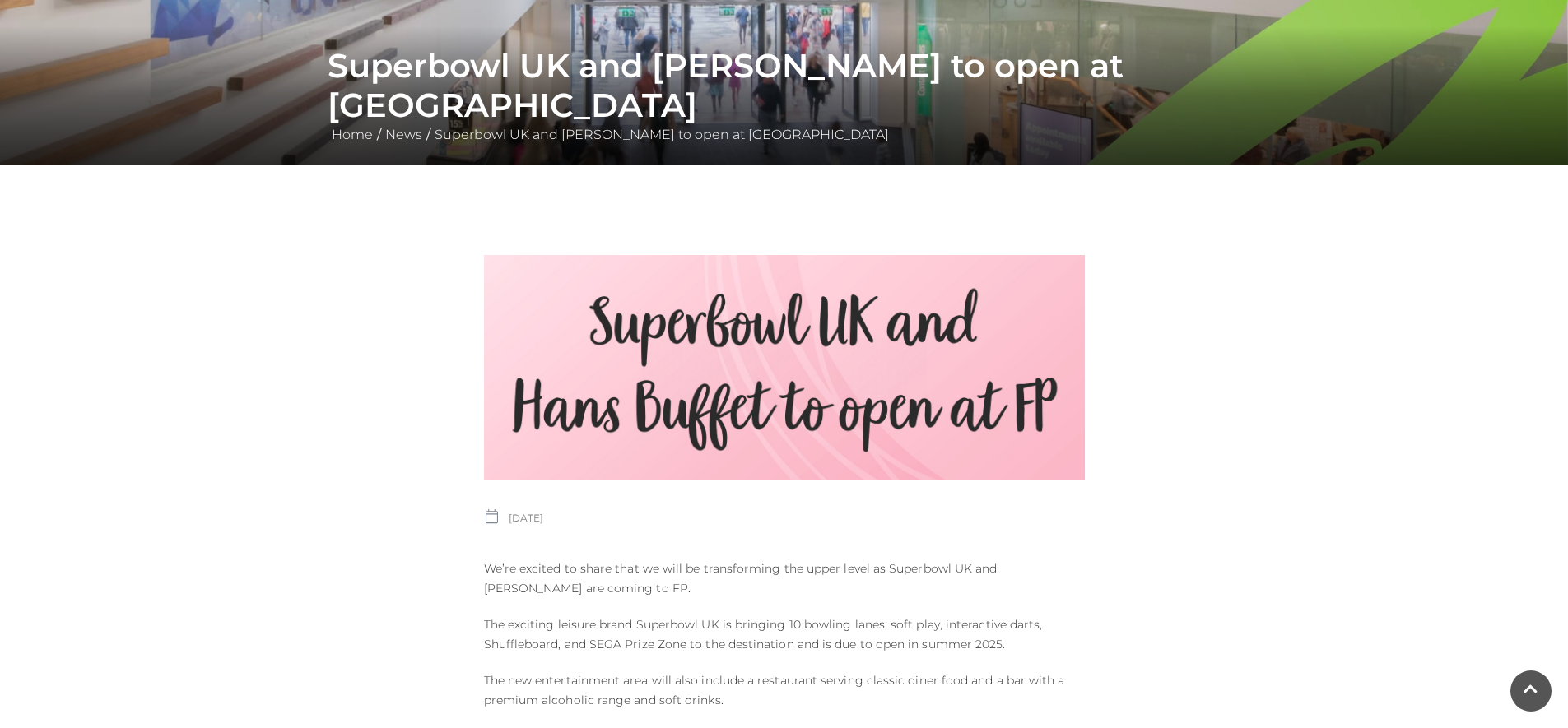
scroll to position [329, 0]
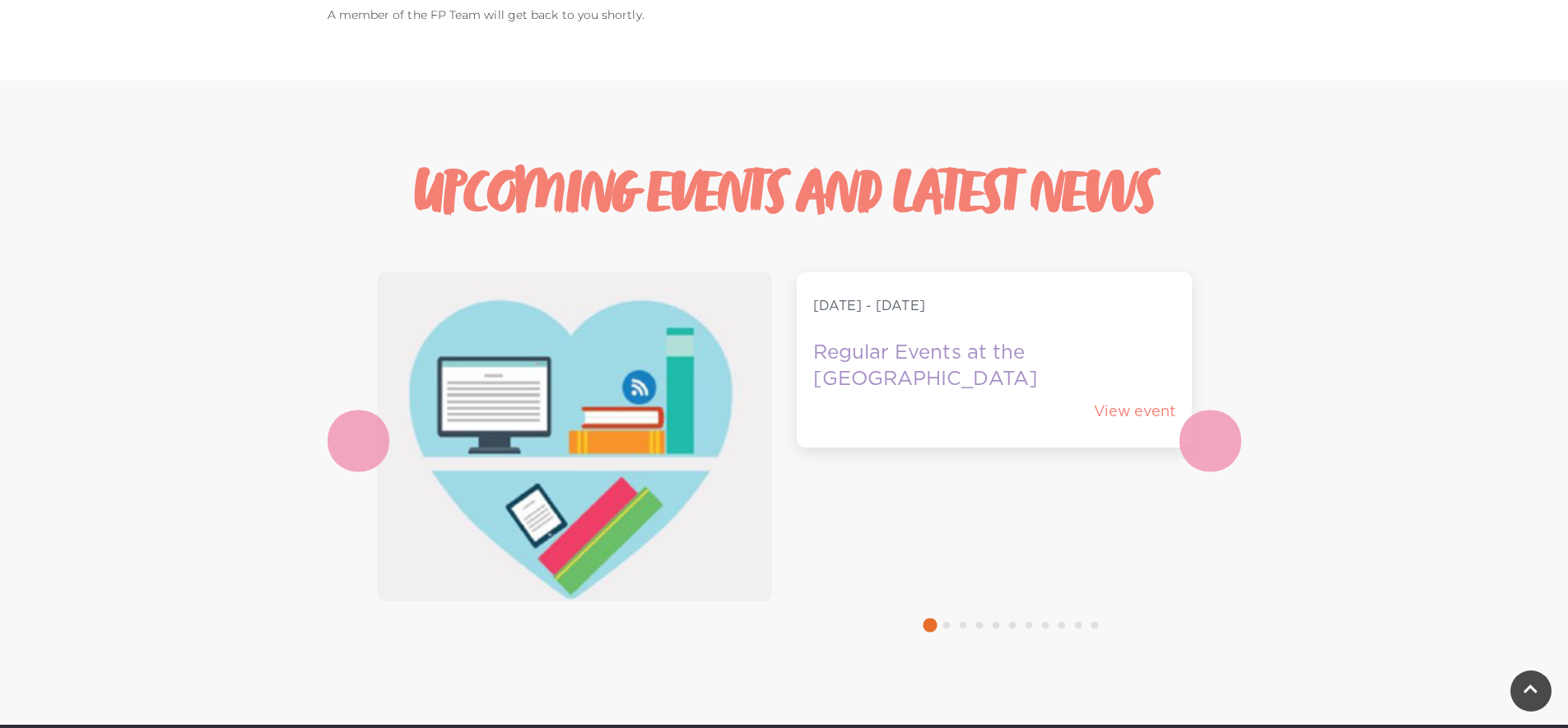
scroll to position [741, 0]
